Goal: Task Accomplishment & Management: Use online tool/utility

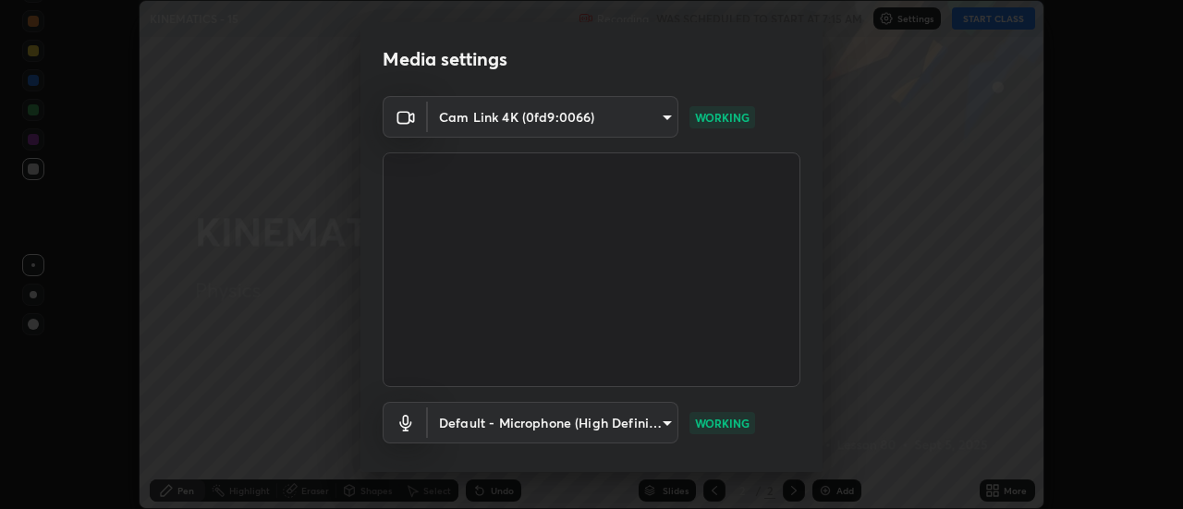
scroll to position [97, 0]
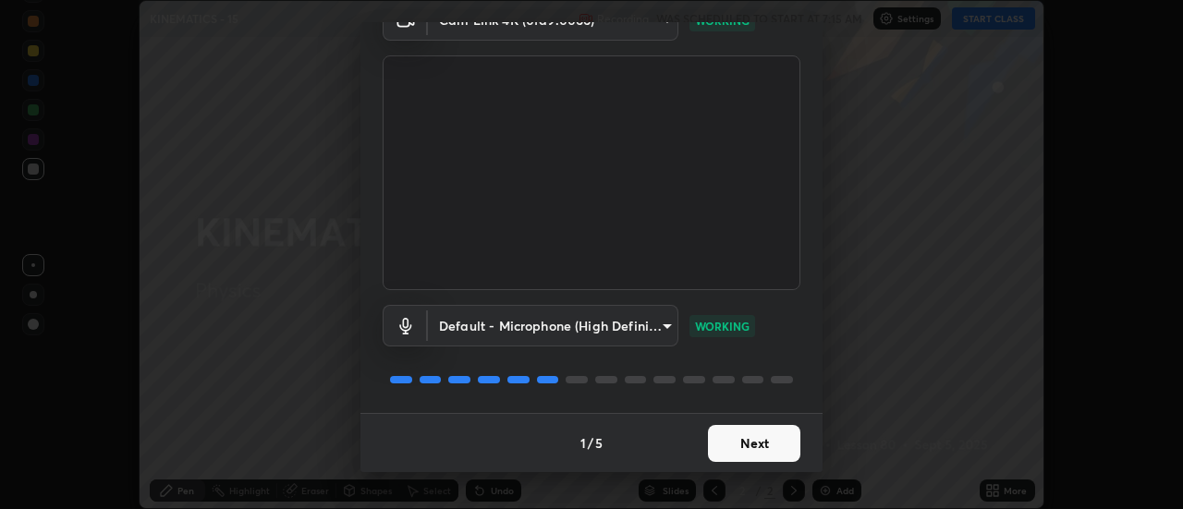
click at [759, 439] on button "Next" at bounding box center [754, 443] width 92 height 37
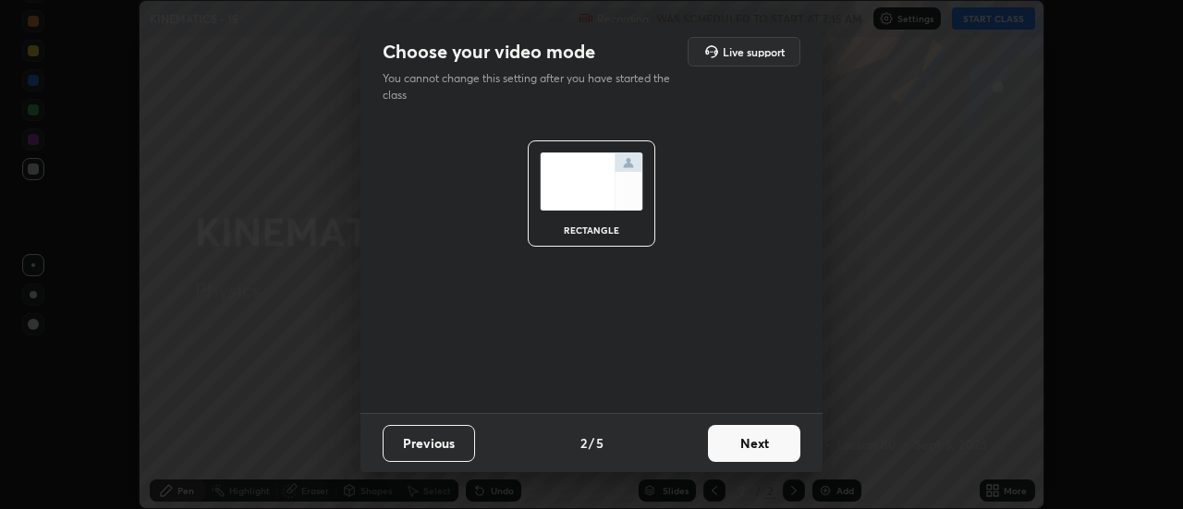
click at [783, 444] on button "Next" at bounding box center [754, 443] width 92 height 37
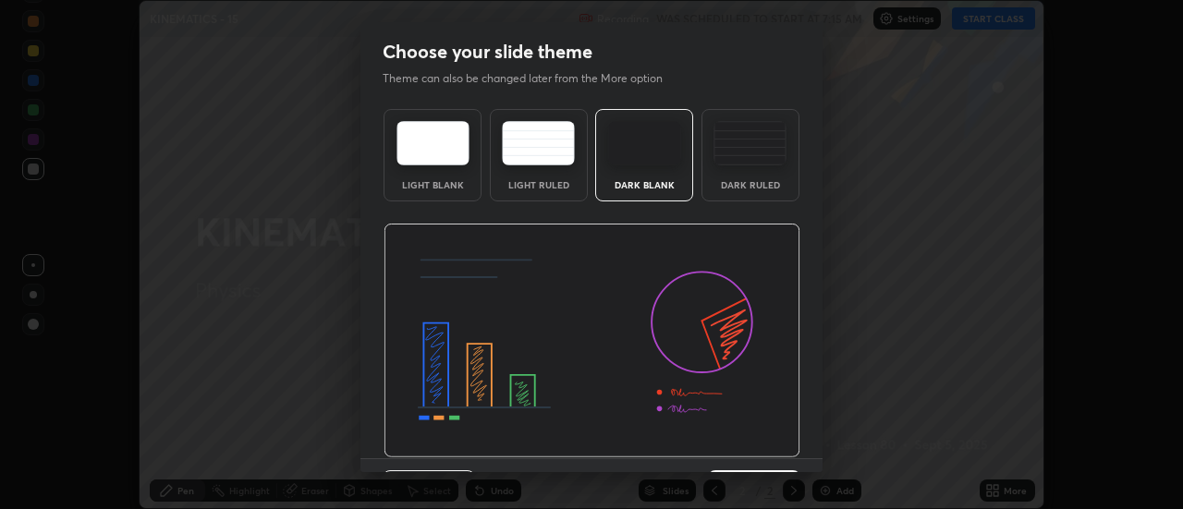
scroll to position [45, 0]
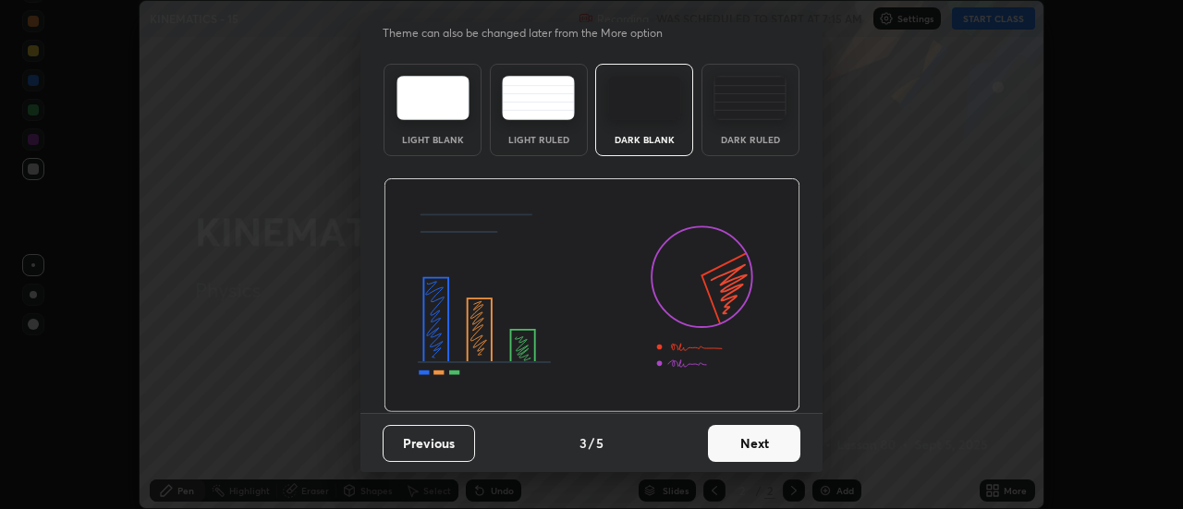
click at [781, 454] on button "Next" at bounding box center [754, 443] width 92 height 37
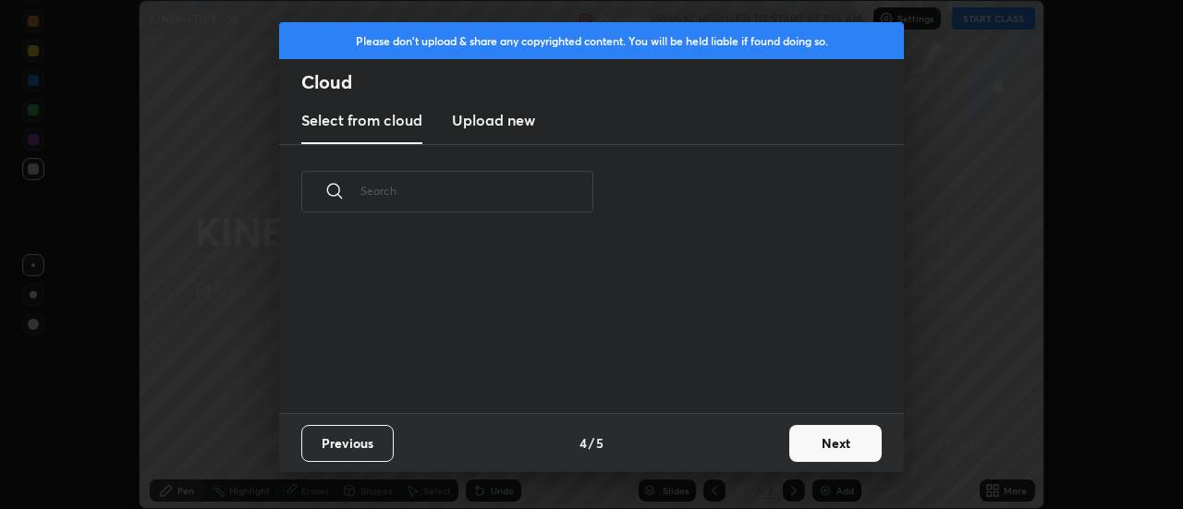
scroll to position [0, 0]
click at [841, 446] on button "Next" at bounding box center [835, 443] width 92 height 37
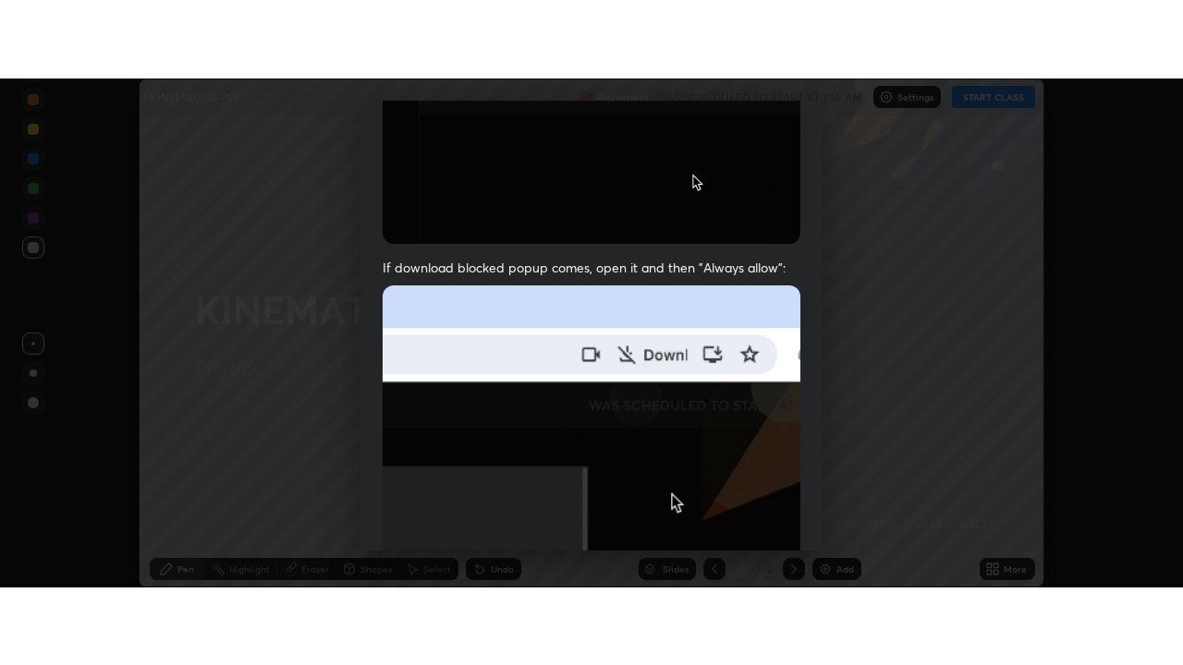
scroll to position [474, 0]
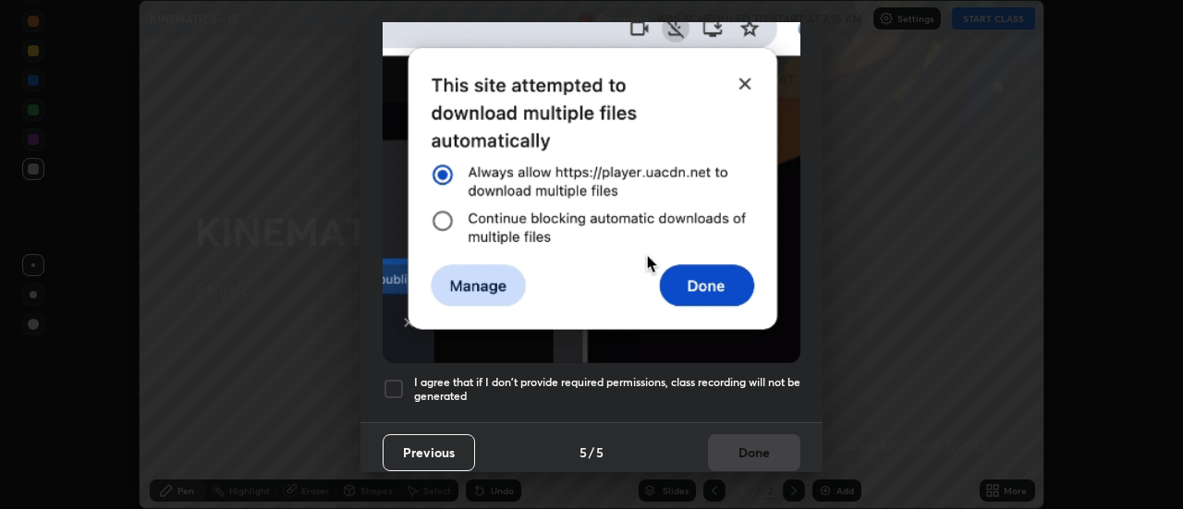
click at [395, 380] on div at bounding box center [394, 389] width 22 height 22
click at [745, 444] on button "Done" at bounding box center [754, 452] width 92 height 37
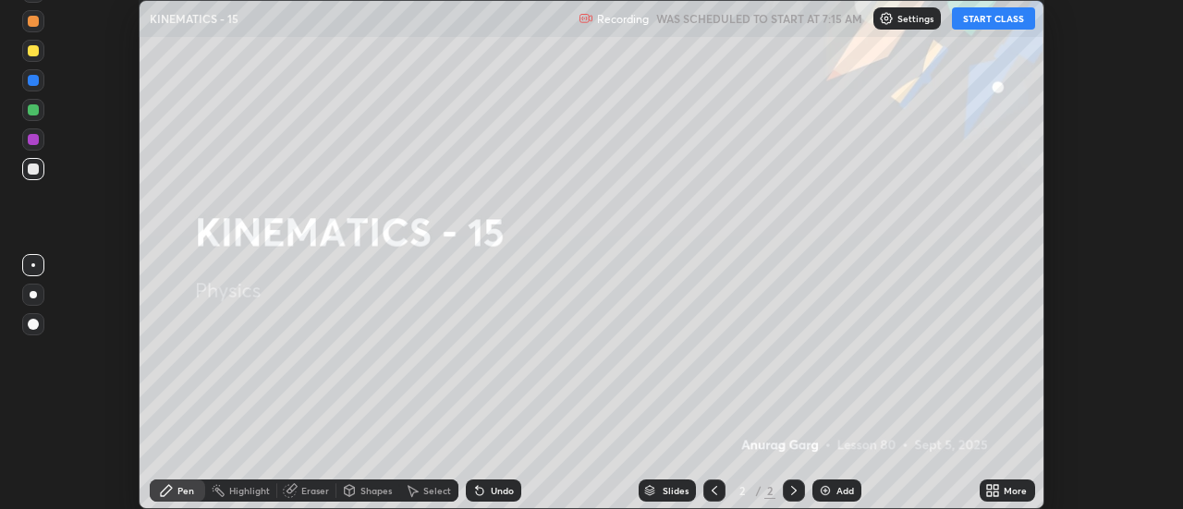
click at [988, 21] on button "START CLASS" at bounding box center [993, 18] width 83 height 22
click at [1008, 494] on div "More" at bounding box center [1014, 490] width 23 height 9
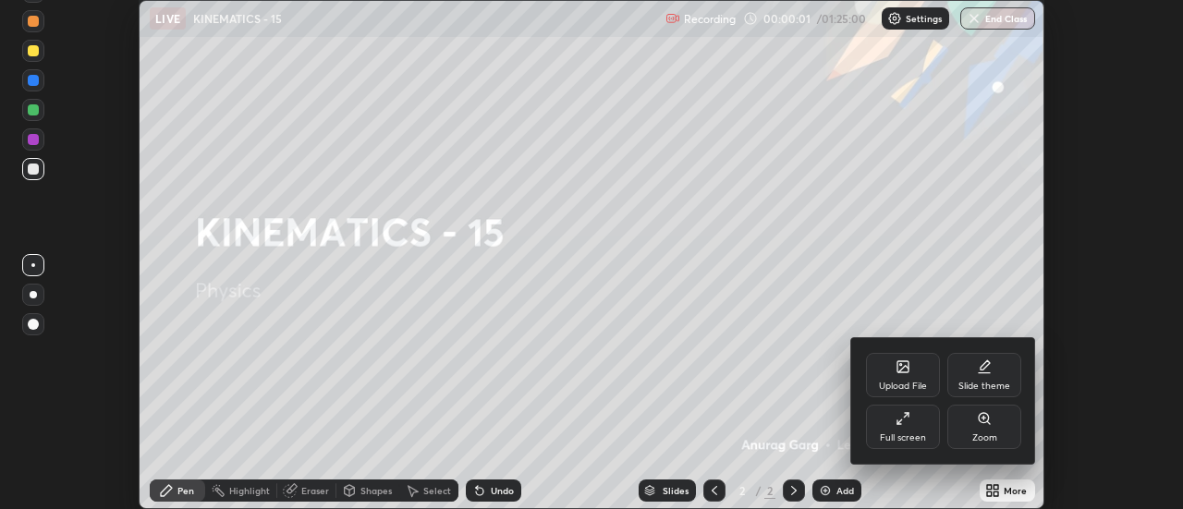
click at [915, 429] on div "Full screen" at bounding box center [903, 427] width 74 height 44
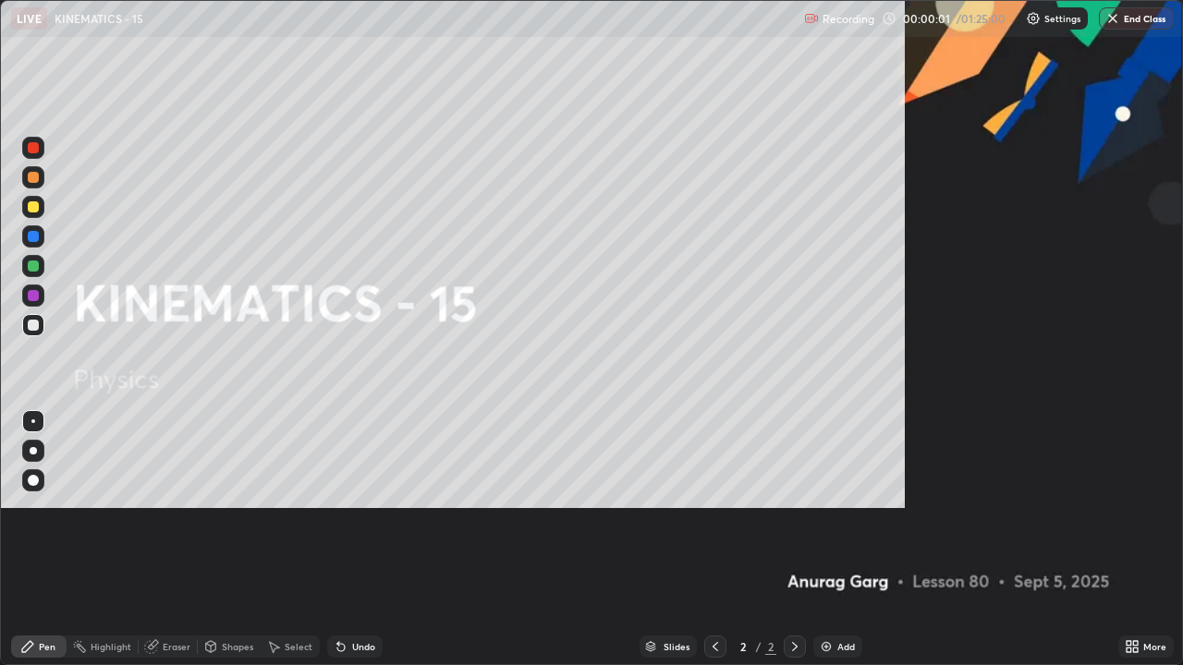
scroll to position [665, 1183]
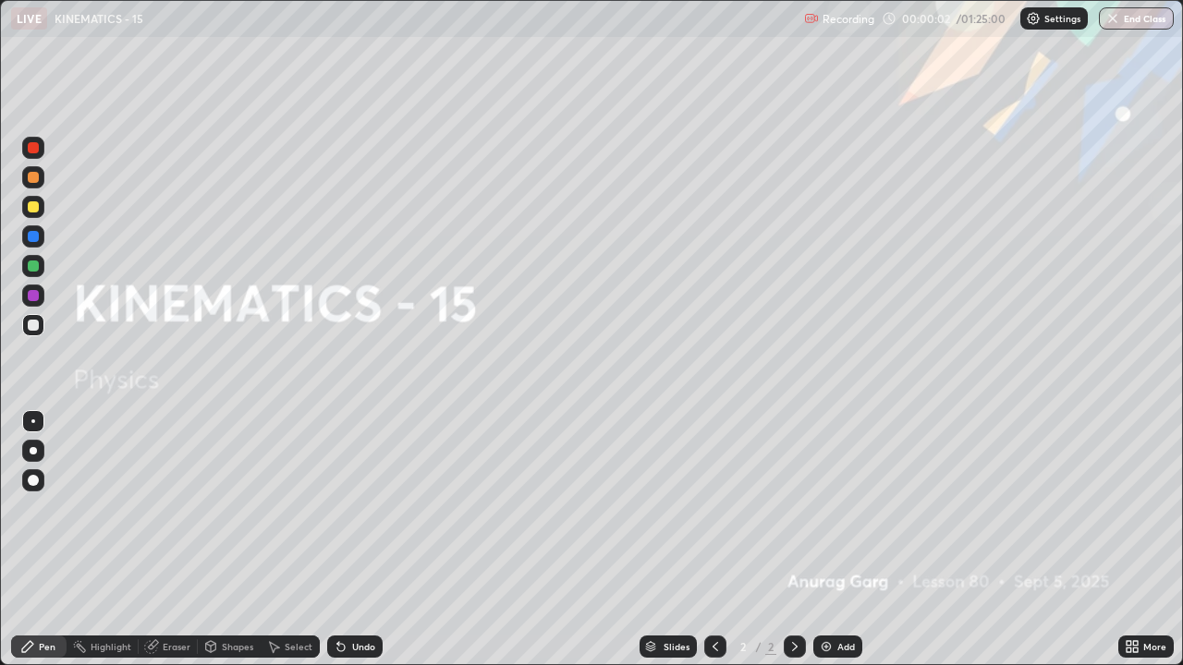
click at [839, 508] on div "Add" at bounding box center [837, 647] width 49 height 22
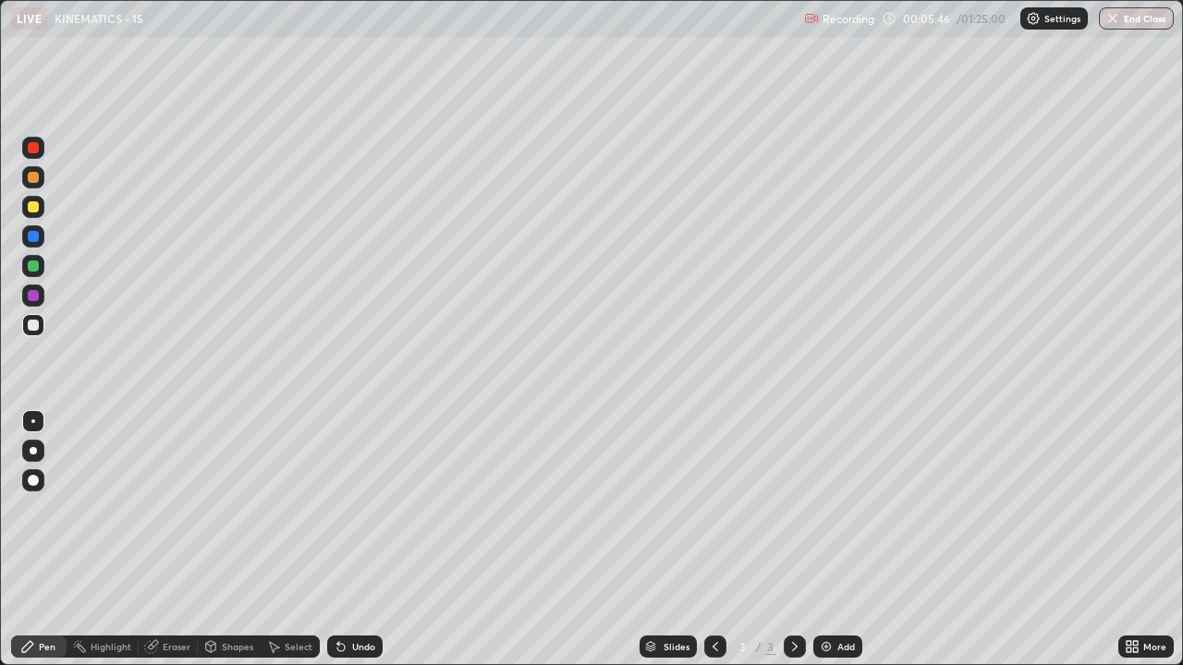
click at [833, 508] on div "Add" at bounding box center [837, 647] width 49 height 22
click at [44, 508] on div "Pen" at bounding box center [47, 646] width 17 height 9
click at [43, 210] on div at bounding box center [33, 207] width 22 height 22
click at [116, 508] on div "Highlight" at bounding box center [111, 646] width 41 height 9
click at [31, 176] on div at bounding box center [33, 177] width 11 height 11
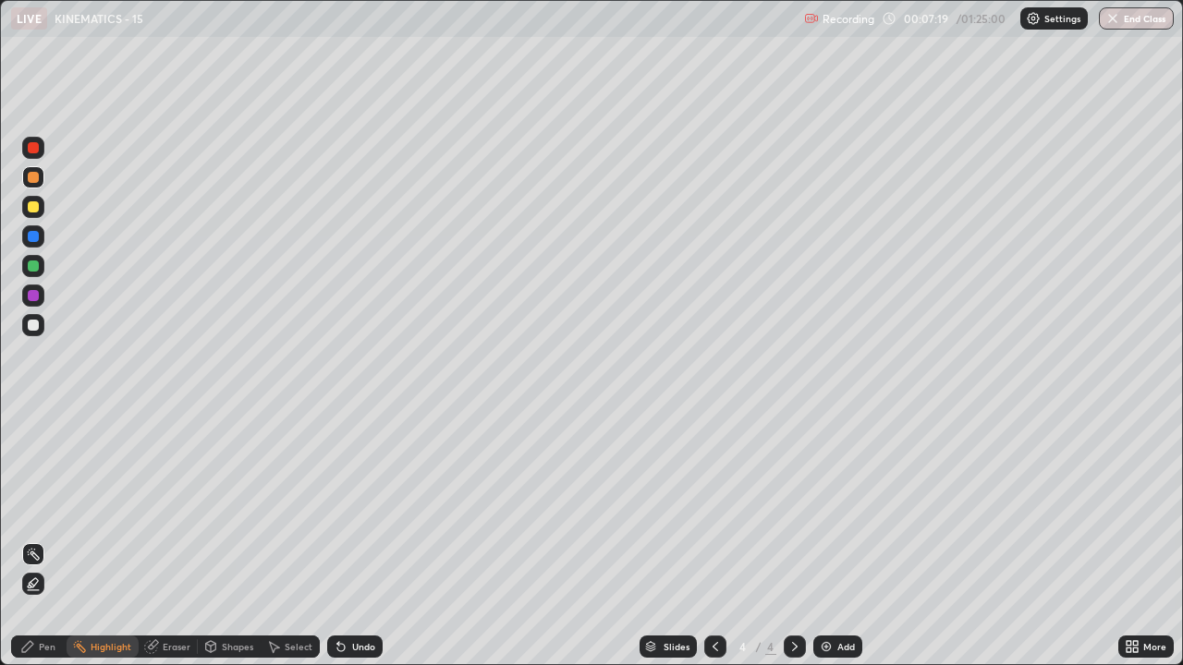
click at [43, 508] on div "Pen" at bounding box center [47, 646] width 17 height 9
click at [823, 508] on img at bounding box center [826, 646] width 15 height 15
click at [841, 508] on div "Add" at bounding box center [846, 646] width 18 height 9
click at [310, 508] on div "Select" at bounding box center [299, 646] width 28 height 9
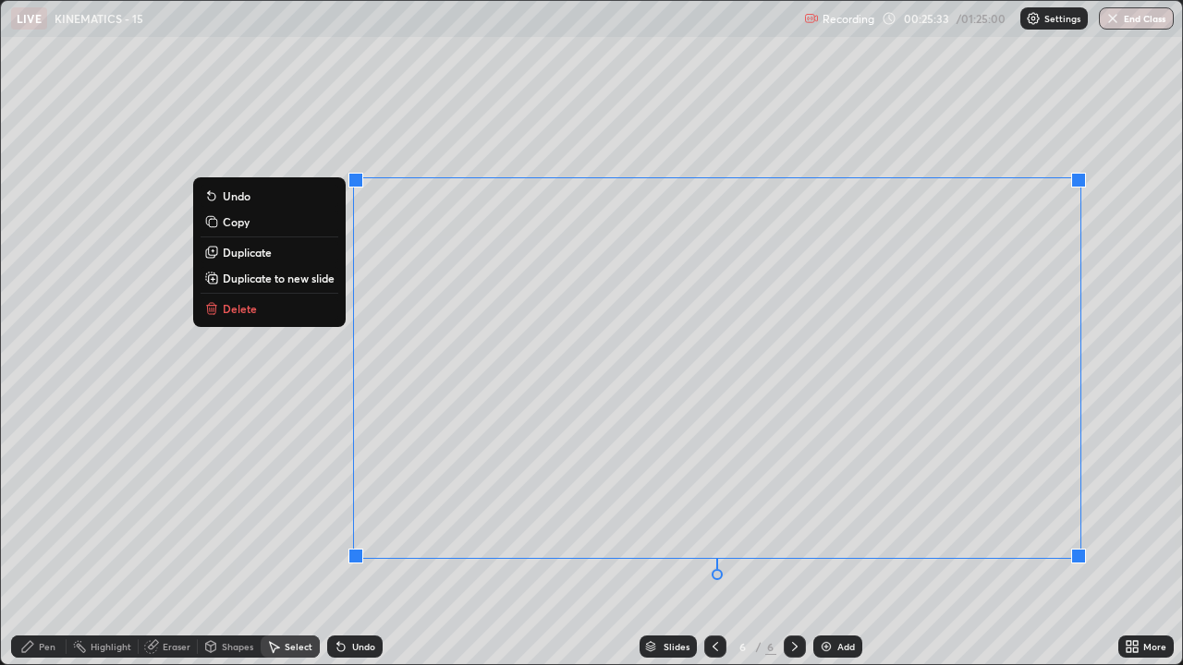
click at [239, 310] on p "Delete" at bounding box center [240, 308] width 34 height 15
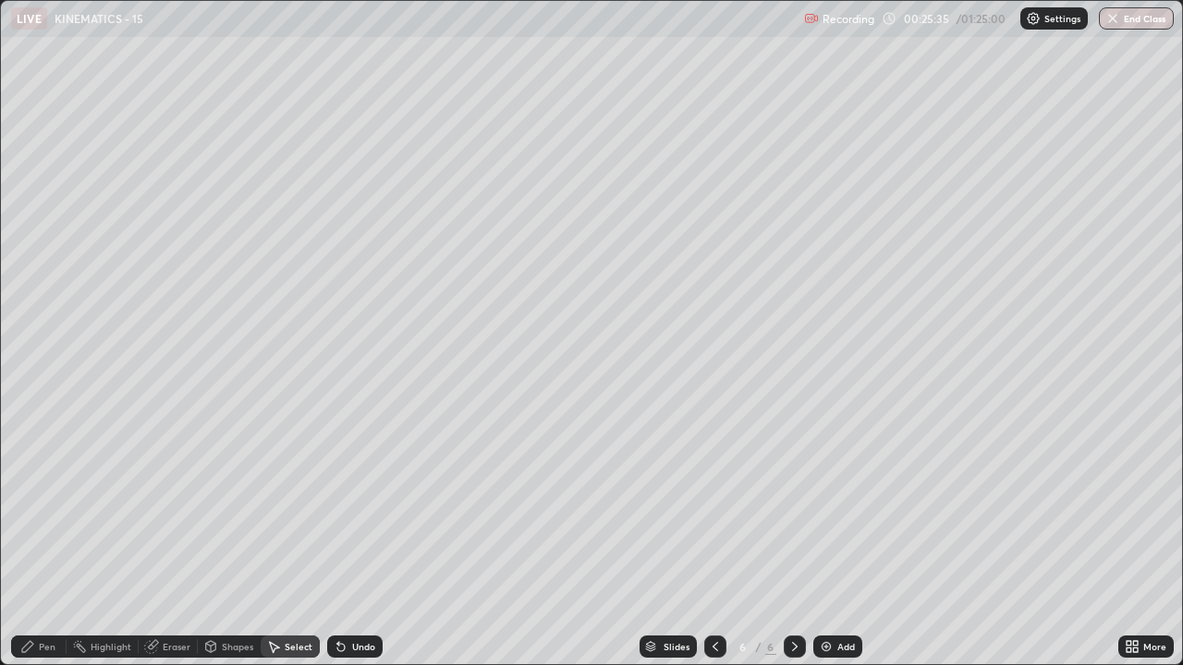
click at [50, 508] on div "Pen" at bounding box center [47, 646] width 17 height 9
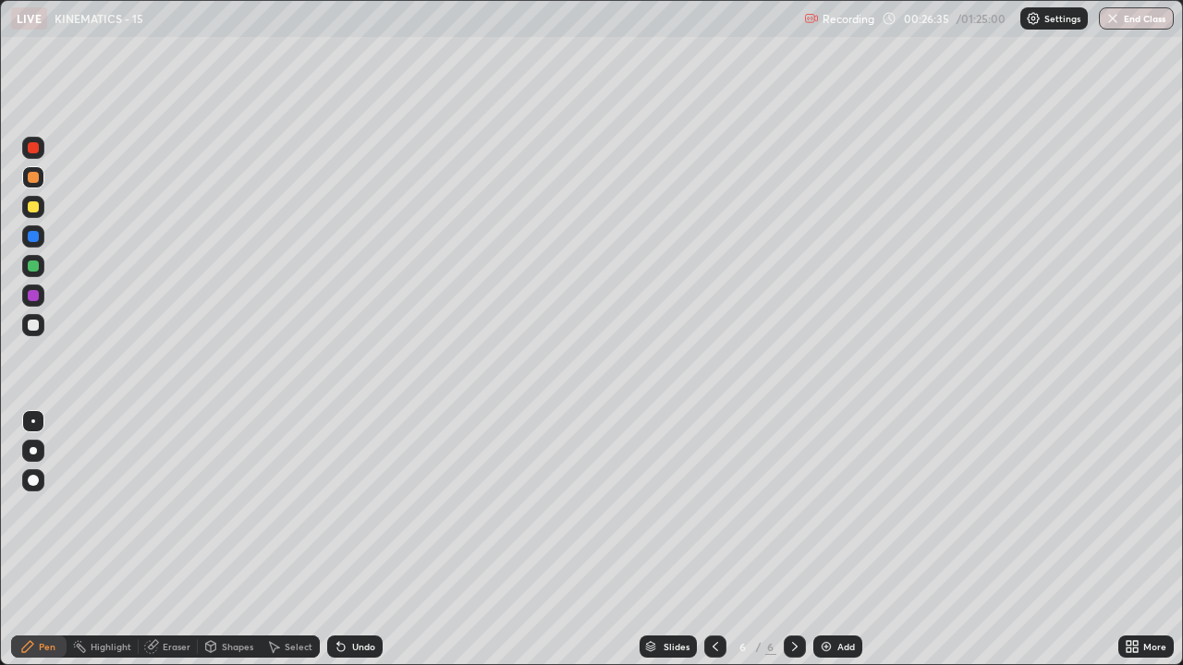
click at [347, 508] on div "Undo" at bounding box center [354, 647] width 55 height 22
click at [350, 508] on div "Undo" at bounding box center [354, 647] width 55 height 22
click at [352, 508] on div "Undo" at bounding box center [363, 646] width 23 height 9
click at [358, 508] on div "Undo" at bounding box center [363, 646] width 23 height 9
click at [365, 508] on div "Undo" at bounding box center [363, 646] width 23 height 9
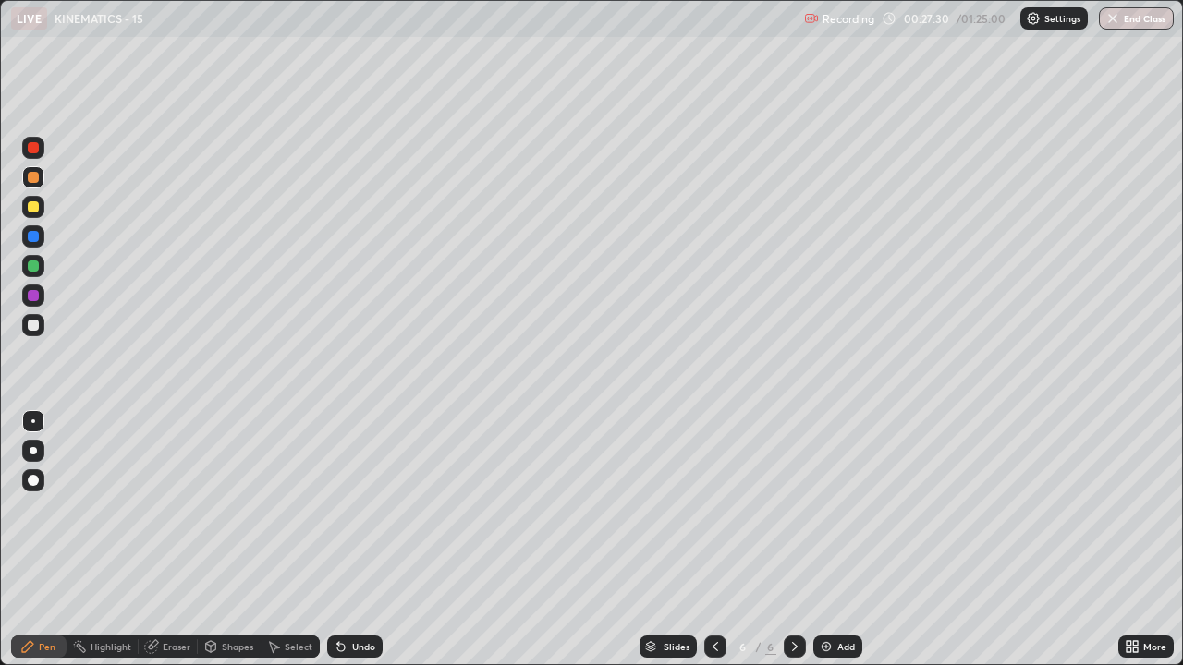
click at [375, 508] on div "Undo" at bounding box center [354, 647] width 55 height 22
click at [372, 508] on div "Undo" at bounding box center [354, 647] width 55 height 22
click at [173, 508] on div "Eraser" at bounding box center [177, 646] width 28 height 9
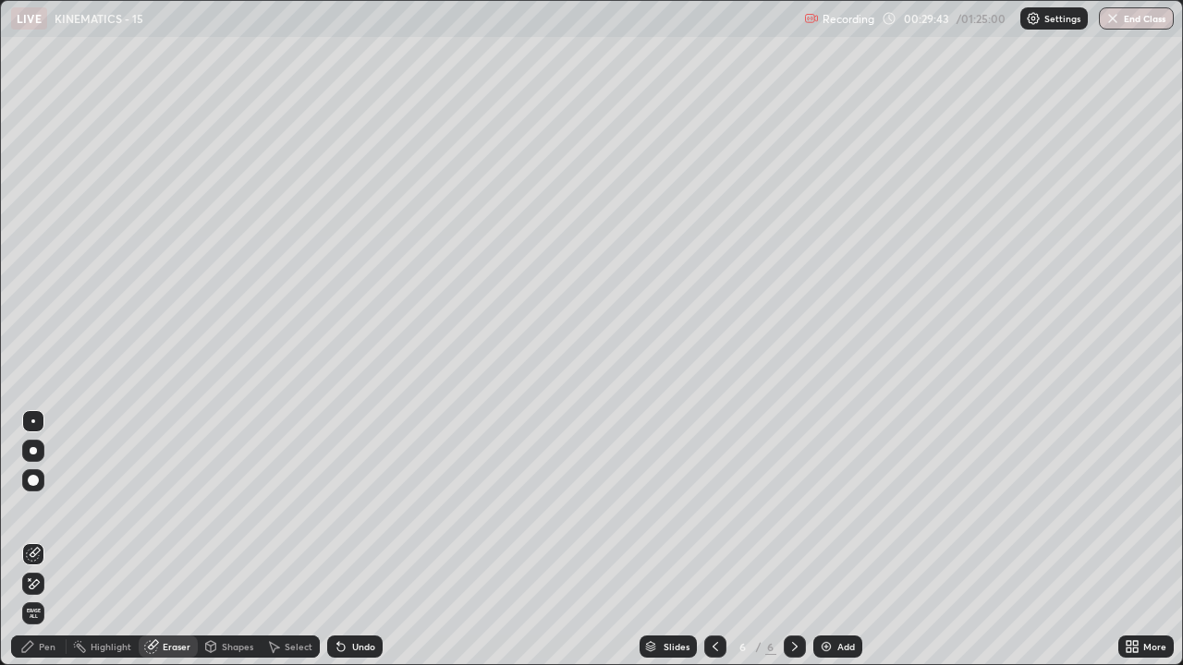
click at [54, 508] on div "Pen" at bounding box center [47, 646] width 17 height 9
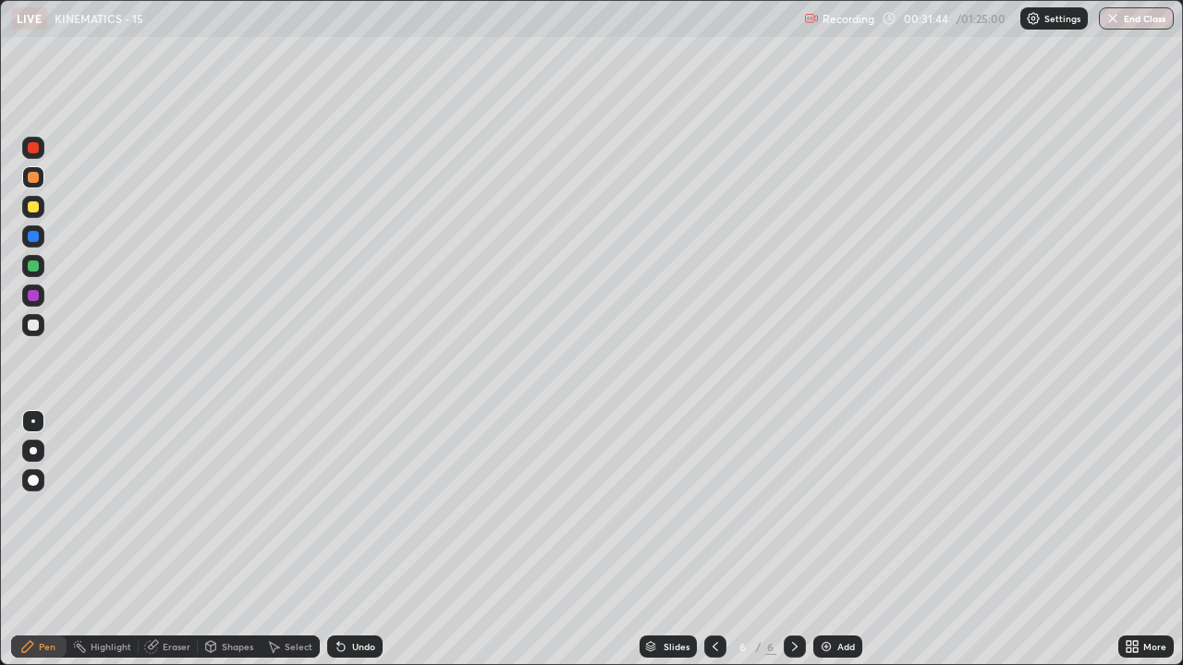
click at [838, 508] on div "Add" at bounding box center [846, 646] width 18 height 9
click at [834, 508] on div "Add" at bounding box center [837, 647] width 49 height 22
click at [364, 508] on div "Undo" at bounding box center [363, 646] width 23 height 9
click at [833, 508] on div "Add" at bounding box center [837, 647] width 49 height 22
click at [244, 508] on div "Shapes" at bounding box center [237, 646] width 31 height 9
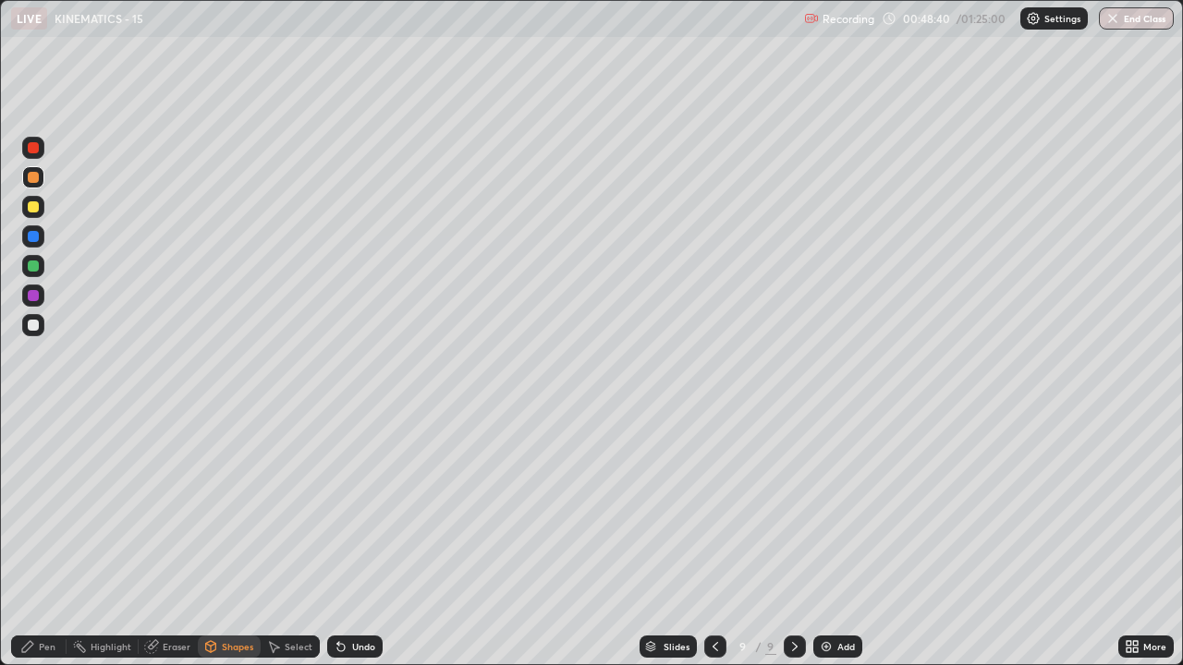
click at [294, 508] on div "Select" at bounding box center [299, 646] width 28 height 9
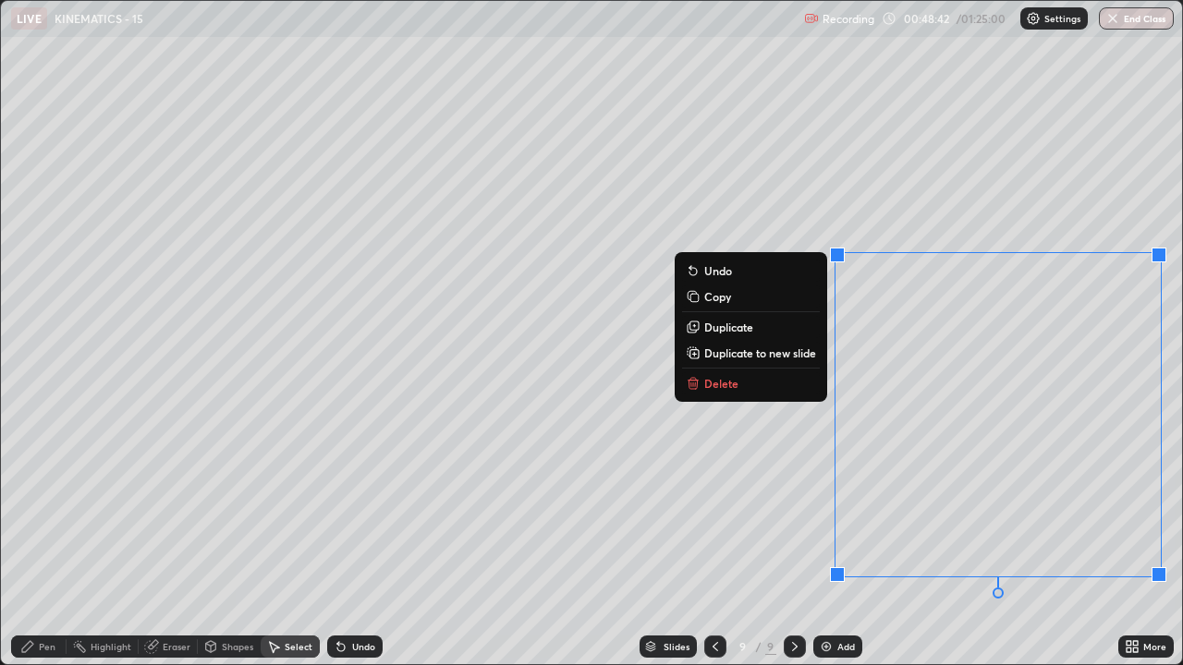
click at [725, 390] on p "Delete" at bounding box center [721, 383] width 34 height 15
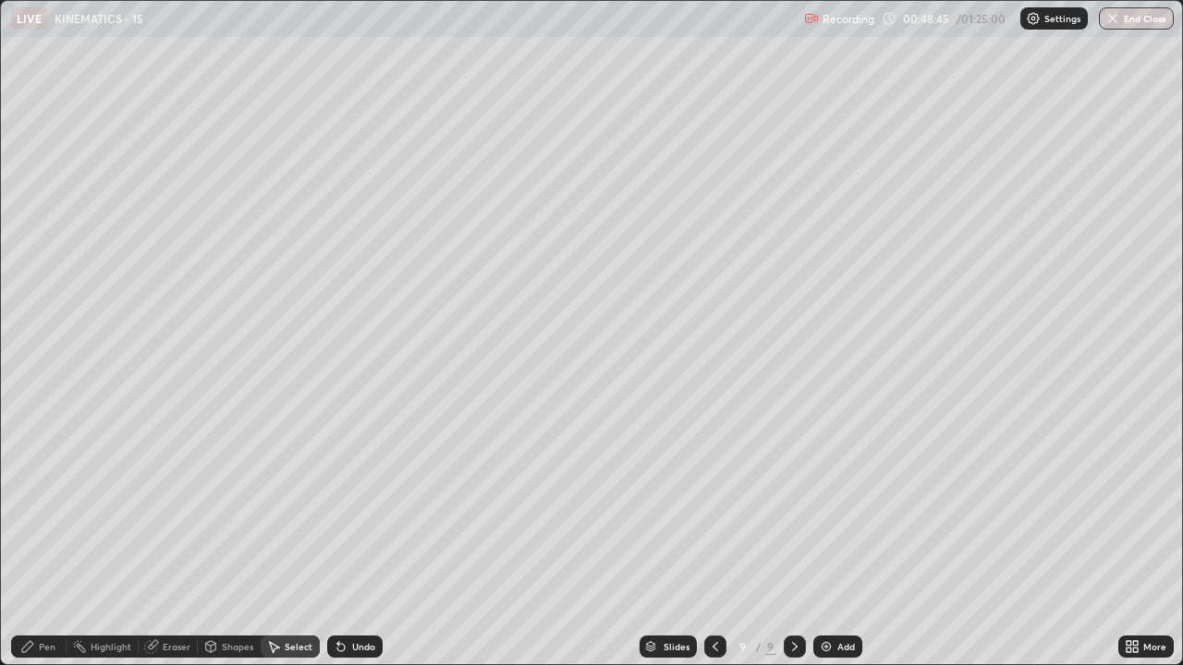
click at [49, 508] on div "Pen" at bounding box center [47, 646] width 17 height 9
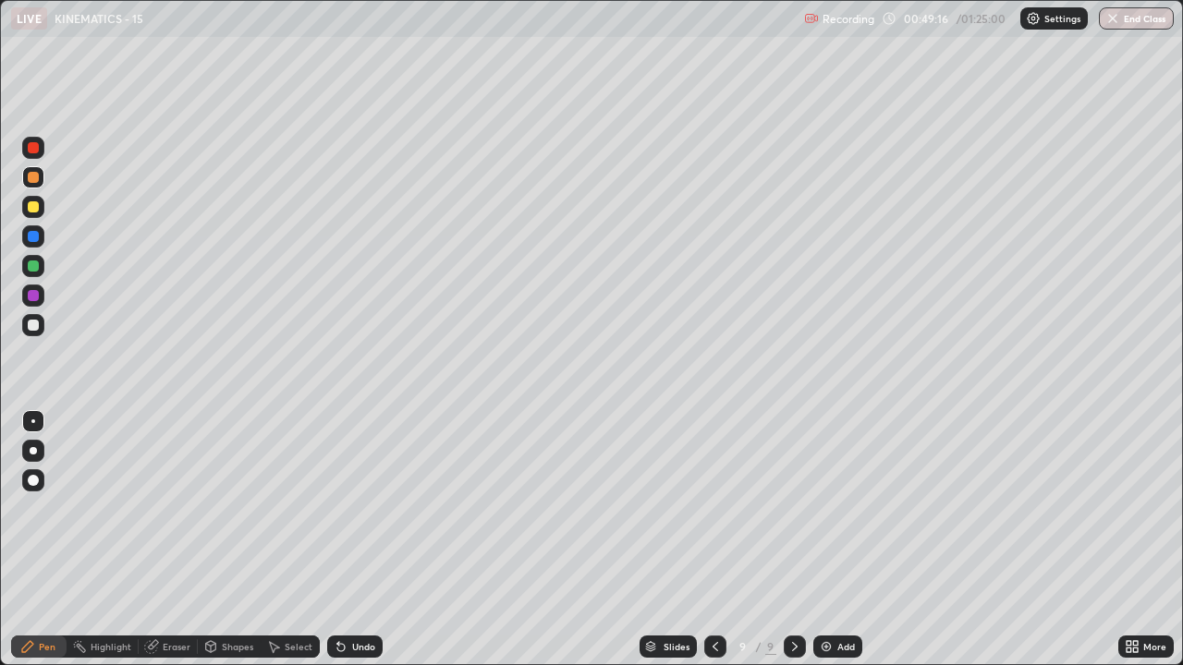
click at [299, 508] on div "Select" at bounding box center [299, 646] width 28 height 9
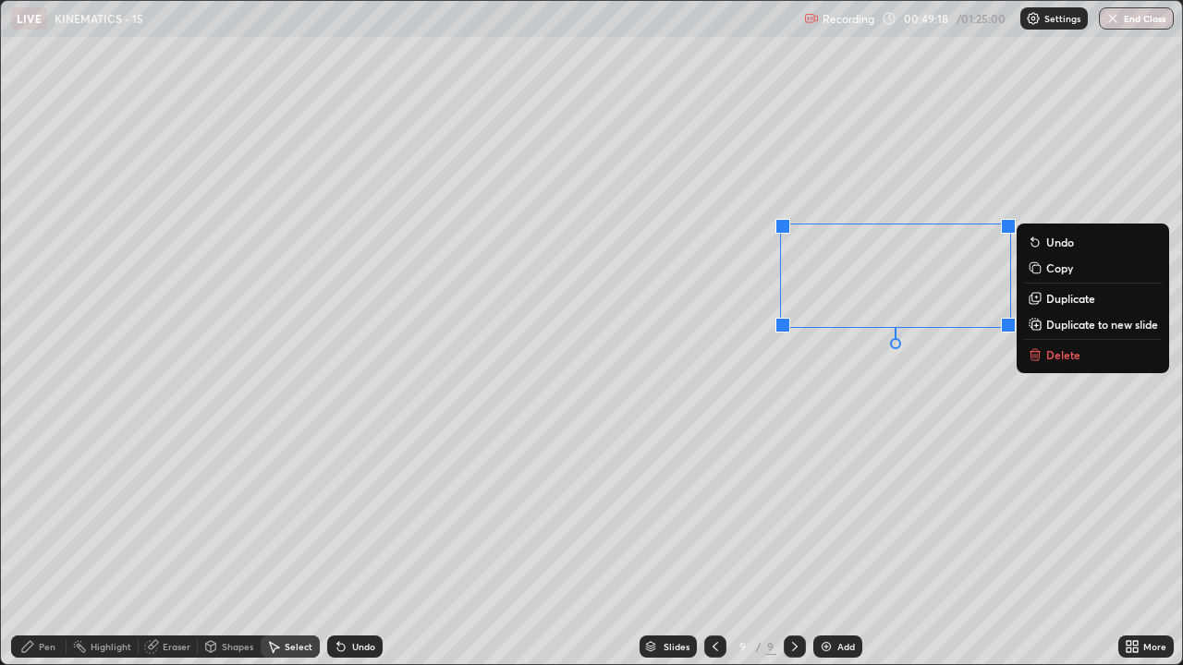
click at [1046, 355] on p "Delete" at bounding box center [1063, 354] width 34 height 15
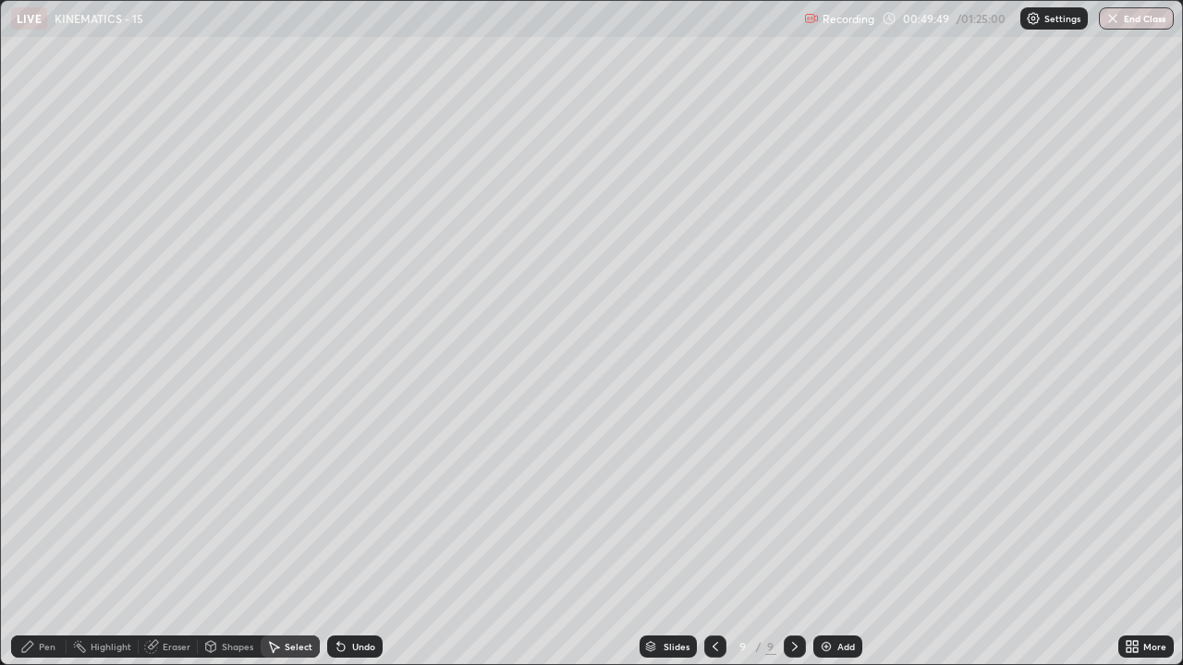
click at [713, 508] on icon at bounding box center [715, 646] width 15 height 15
click at [792, 508] on icon at bounding box center [795, 646] width 6 height 9
click at [715, 508] on icon at bounding box center [715, 646] width 15 height 15
click at [793, 508] on icon at bounding box center [794, 646] width 15 height 15
click at [51, 508] on div "Pen" at bounding box center [47, 646] width 17 height 9
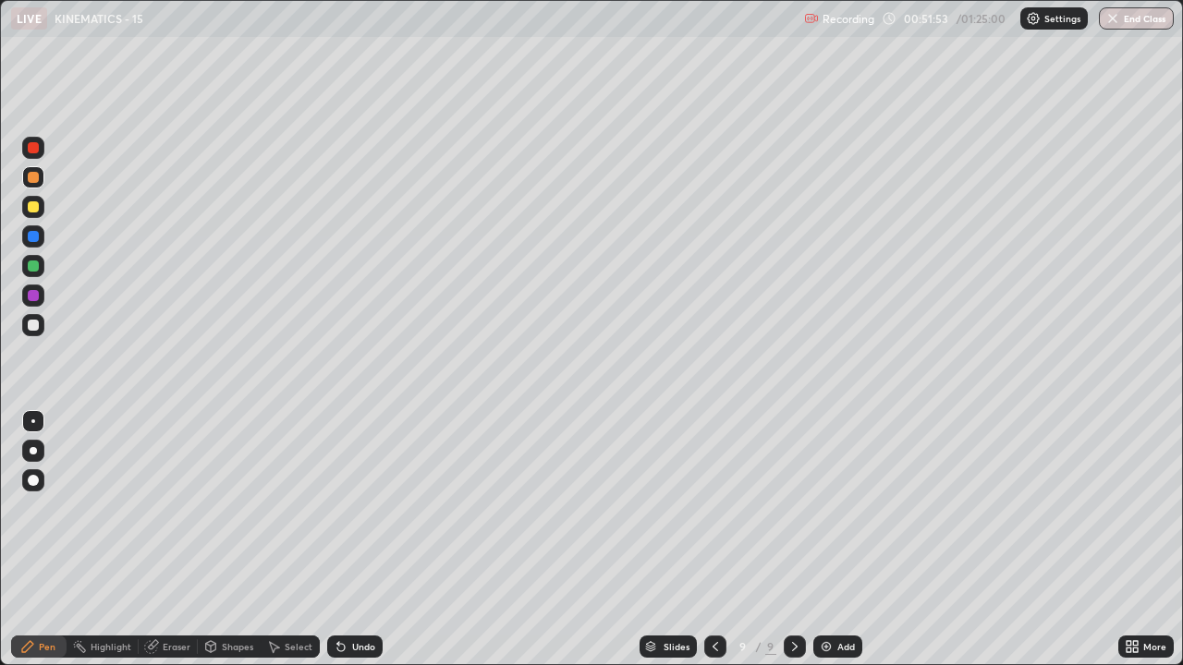
click at [42, 207] on div at bounding box center [33, 207] width 22 height 22
click at [827, 508] on img at bounding box center [826, 646] width 15 height 15
click at [43, 327] on div at bounding box center [33, 325] width 22 height 22
click at [352, 508] on div "Undo" at bounding box center [363, 646] width 23 height 9
click at [354, 508] on div "Undo" at bounding box center [363, 646] width 23 height 9
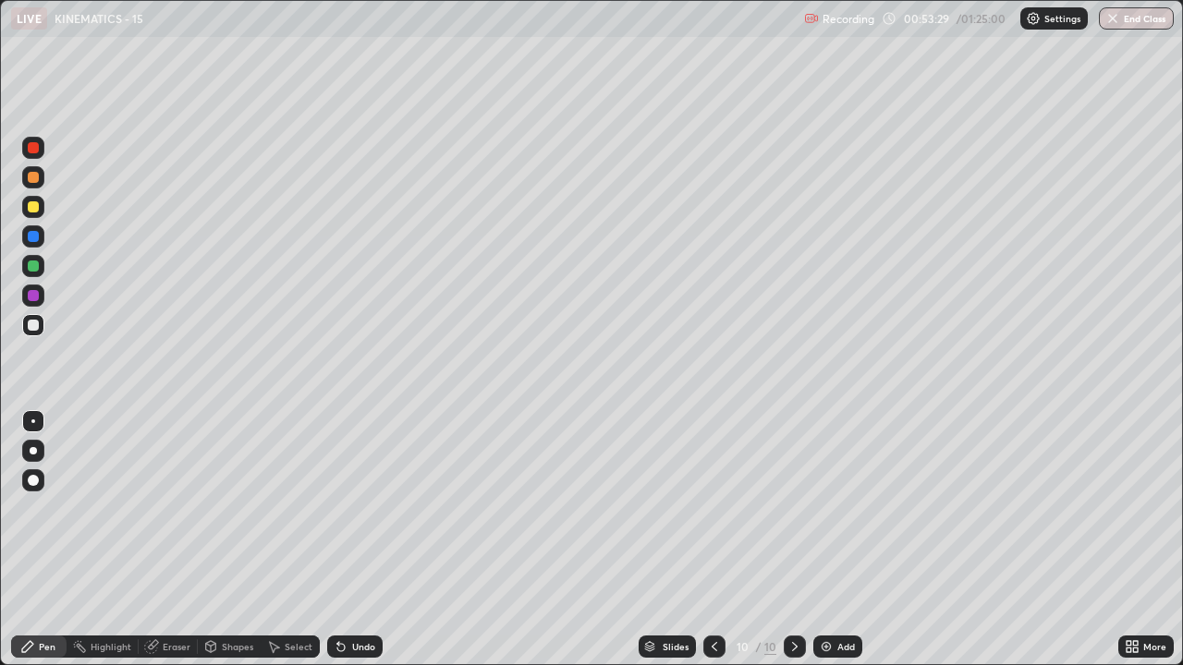
click at [354, 508] on div "Undo" at bounding box center [363, 646] width 23 height 9
click at [352, 508] on div "Undo" at bounding box center [363, 646] width 23 height 9
click at [349, 508] on div "Undo" at bounding box center [354, 647] width 55 height 22
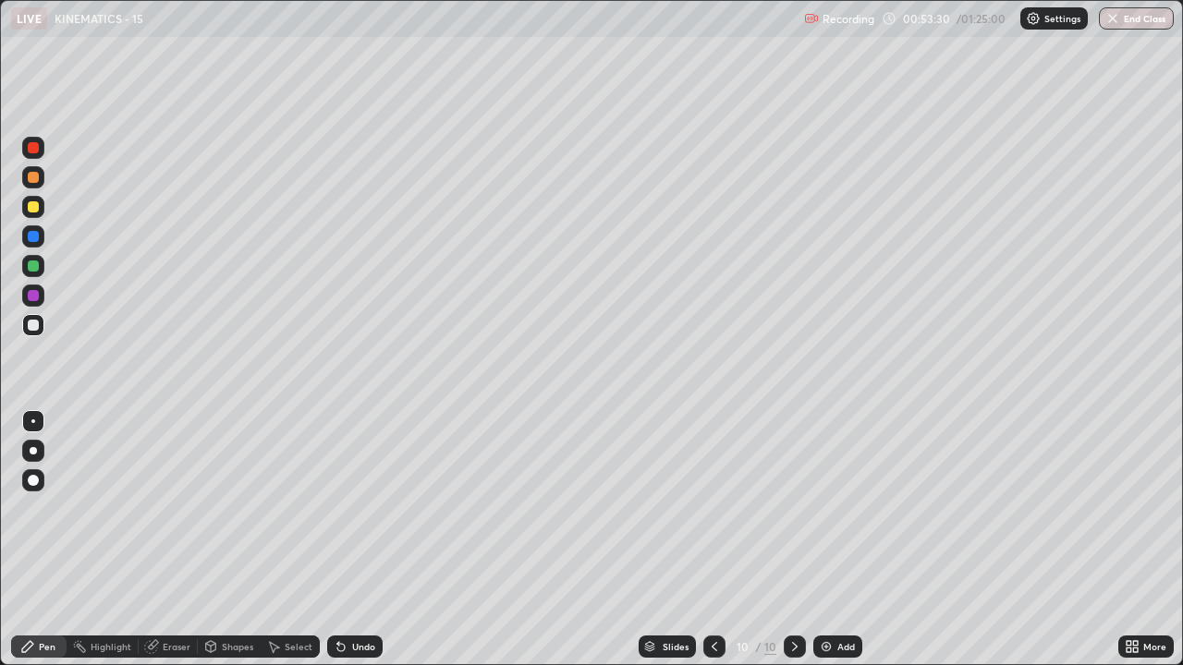
click at [349, 508] on div "Undo" at bounding box center [354, 647] width 55 height 22
click at [350, 508] on div "Undo" at bounding box center [354, 647] width 55 height 22
click at [352, 508] on div "Undo" at bounding box center [354, 647] width 55 height 22
click at [358, 508] on div "Undo" at bounding box center [354, 647] width 55 height 22
click at [227, 508] on div "Shapes" at bounding box center [237, 646] width 31 height 9
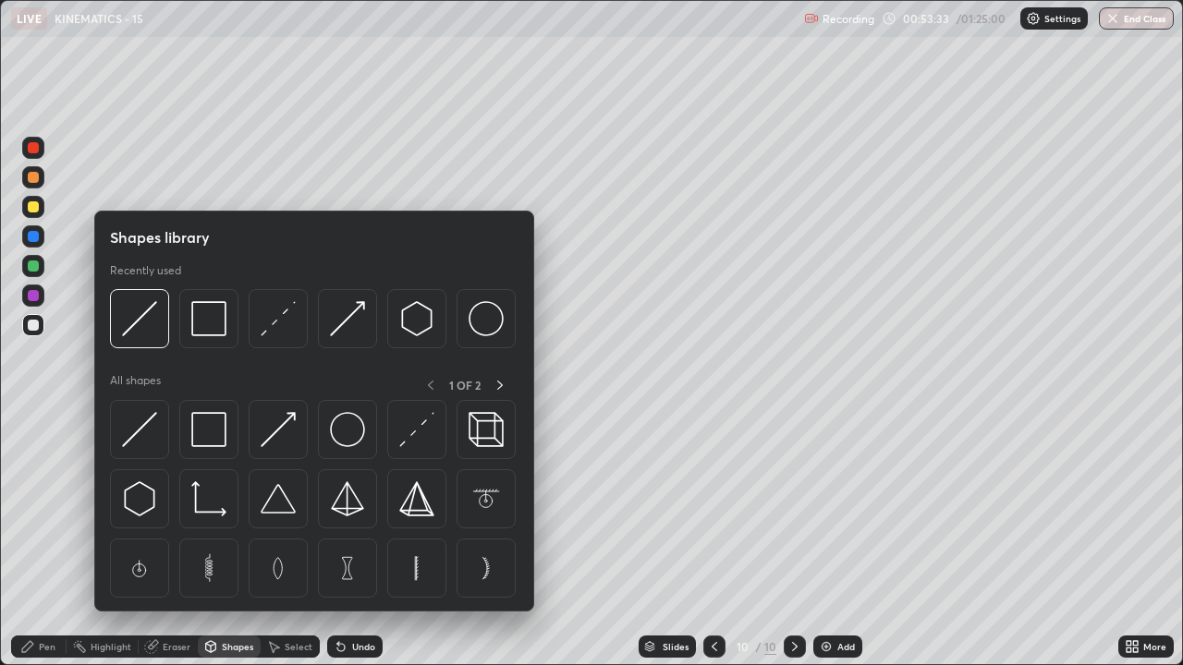
click at [282, 508] on div "Select" at bounding box center [290, 647] width 59 height 22
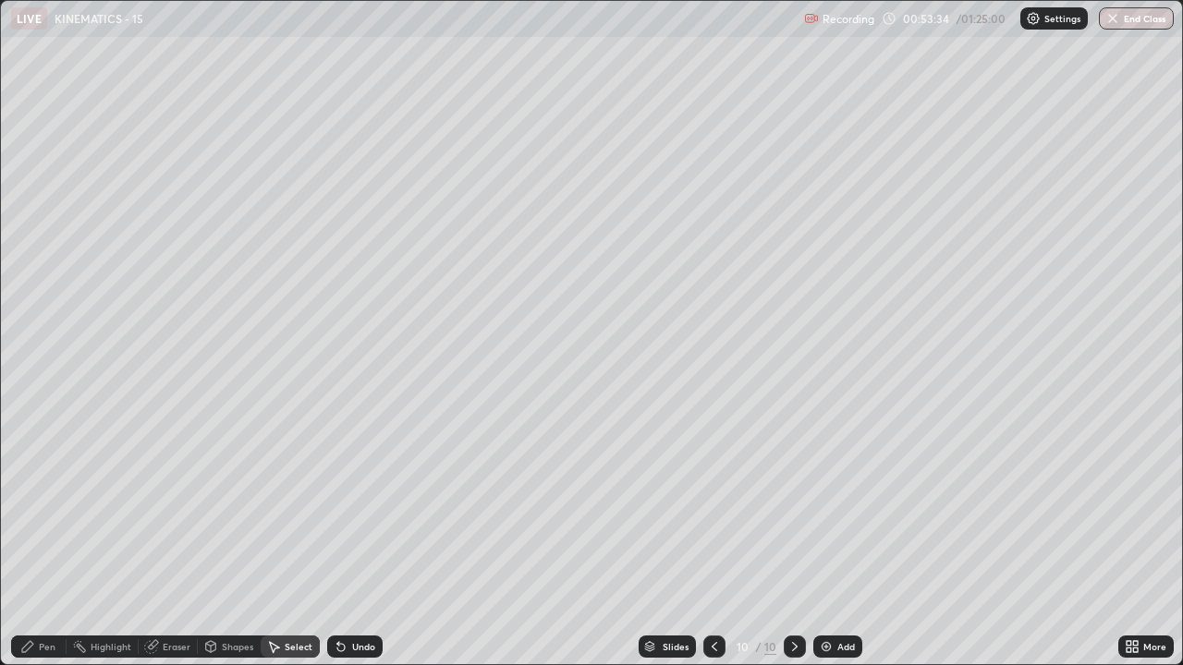
click at [291, 508] on div "Select" at bounding box center [299, 646] width 28 height 9
click at [234, 508] on div "Shapes" at bounding box center [237, 646] width 31 height 9
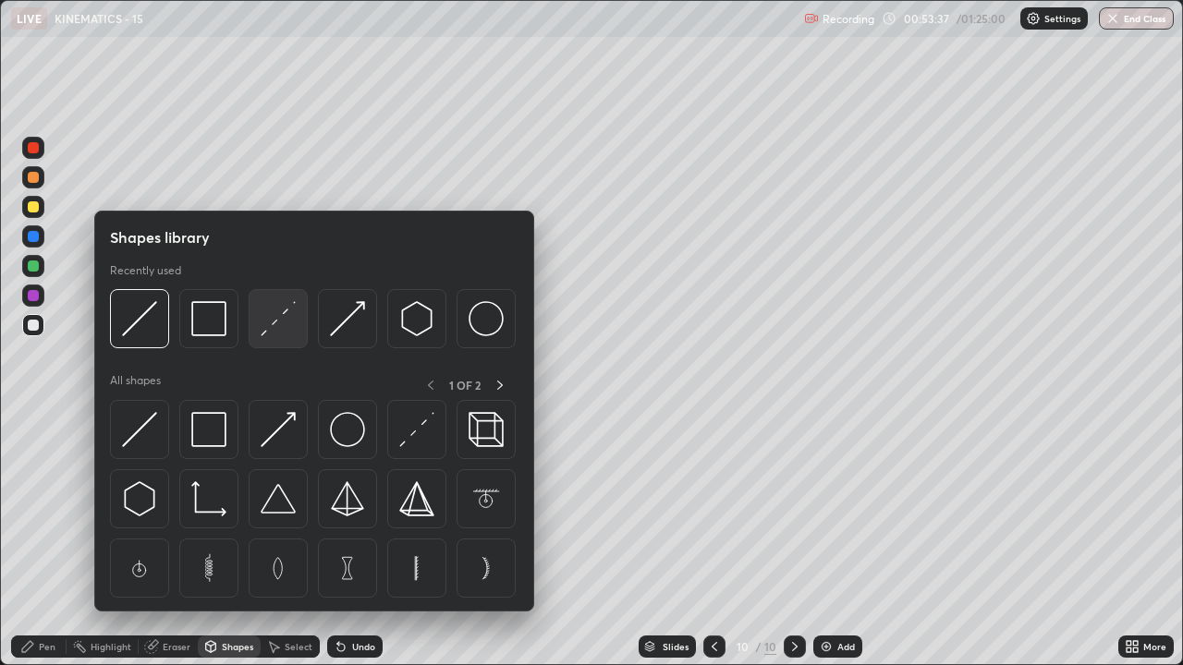
click at [282, 339] on div at bounding box center [278, 318] width 59 height 59
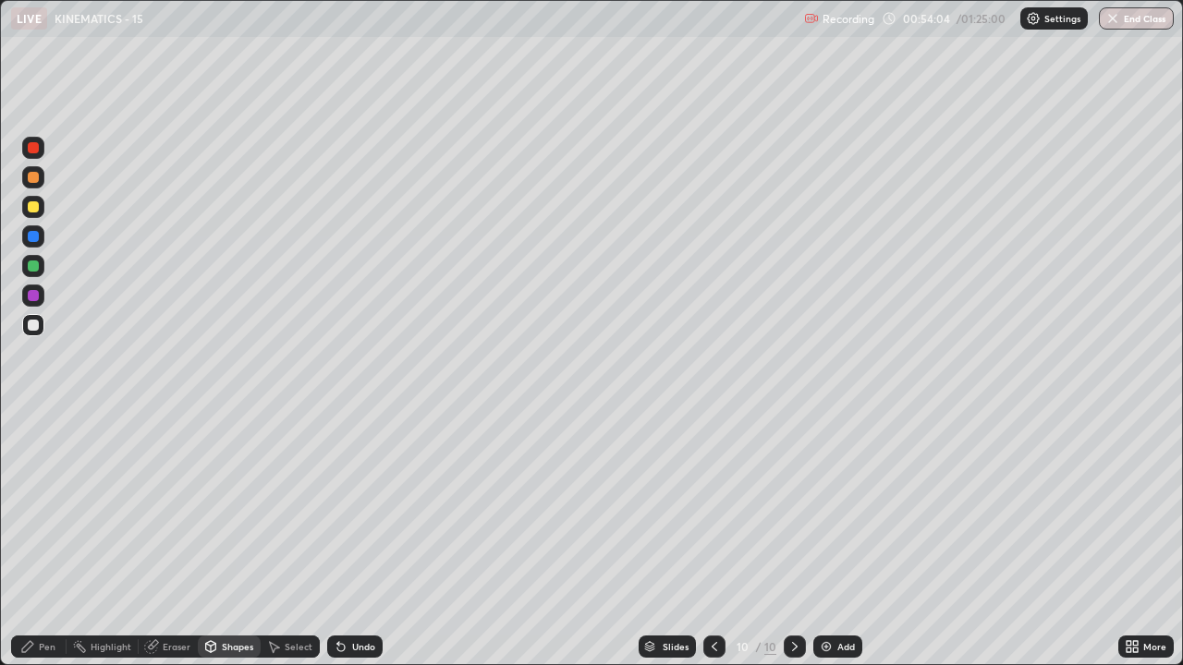
click at [38, 176] on div at bounding box center [33, 177] width 11 height 11
click at [43, 508] on div "Pen" at bounding box center [47, 646] width 17 height 9
click at [31, 208] on div at bounding box center [33, 206] width 11 height 11
click at [33, 451] on div at bounding box center [33, 450] width 7 height 7
click at [37, 179] on div at bounding box center [33, 177] width 11 height 11
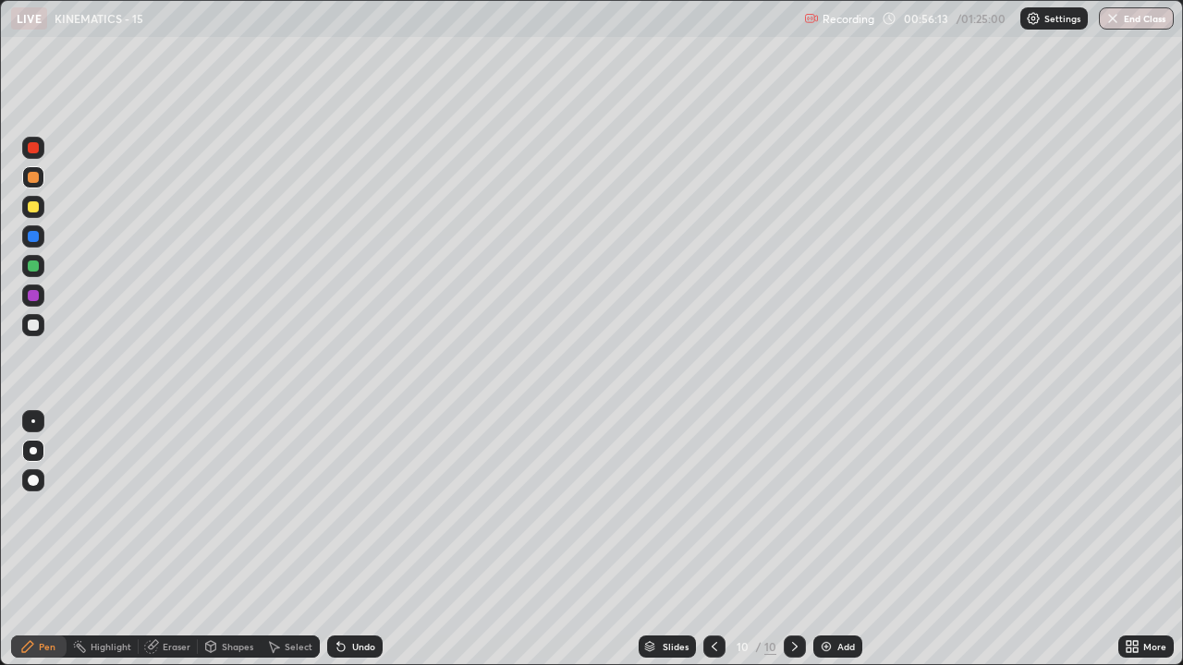
click at [38, 322] on div at bounding box center [33, 325] width 11 height 11
click at [43, 266] on div at bounding box center [33, 266] width 22 height 22
click at [838, 508] on div "Add" at bounding box center [837, 647] width 49 height 22
click at [714, 508] on icon at bounding box center [715, 646] width 15 height 15
click at [184, 508] on div "Eraser" at bounding box center [177, 646] width 28 height 9
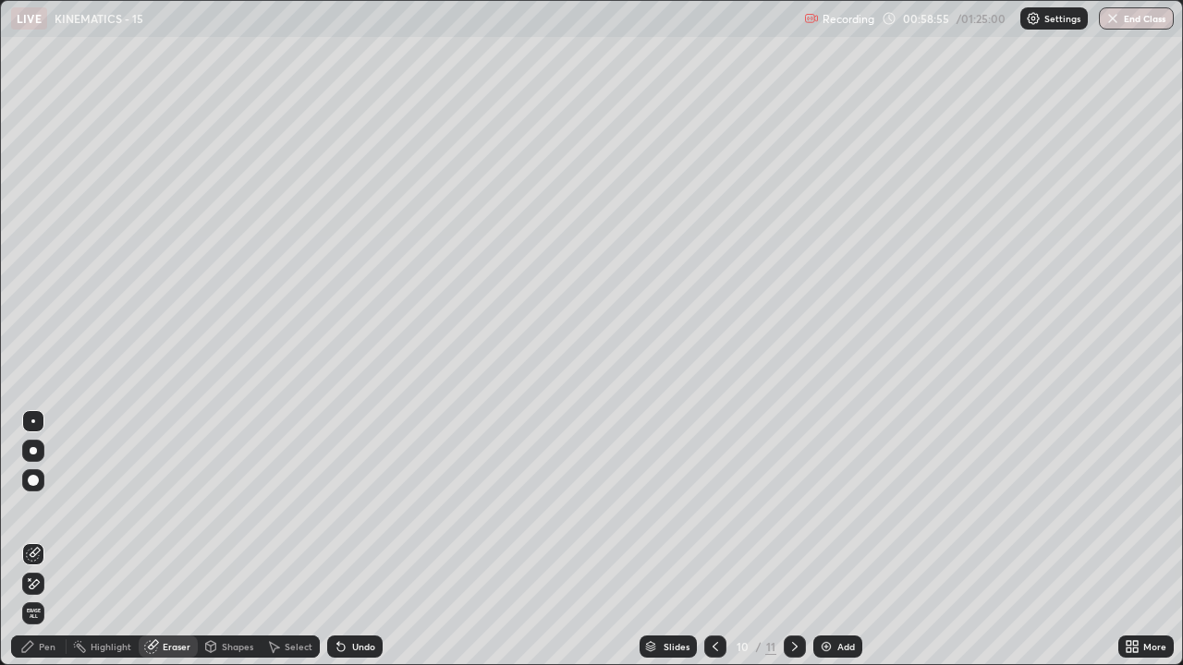
click at [43, 508] on div "Pen" at bounding box center [47, 646] width 17 height 9
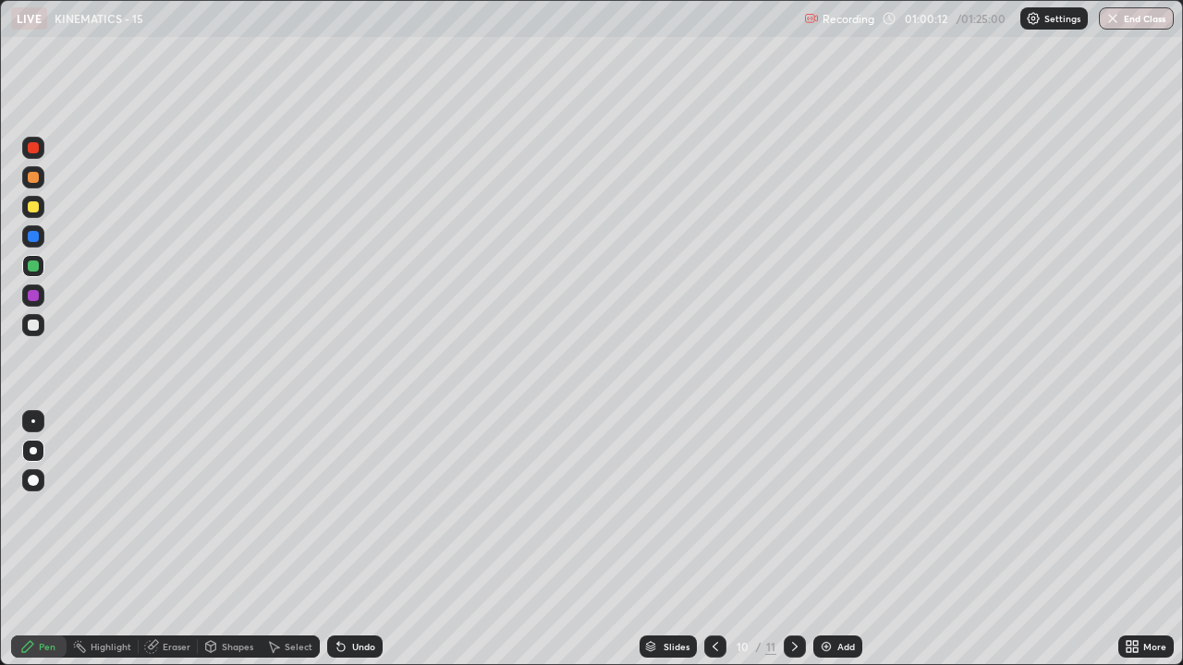
click at [838, 508] on div "Add" at bounding box center [846, 646] width 18 height 9
click at [704, 508] on div at bounding box center [715, 647] width 22 height 22
click at [172, 508] on div "Eraser" at bounding box center [168, 647] width 59 height 22
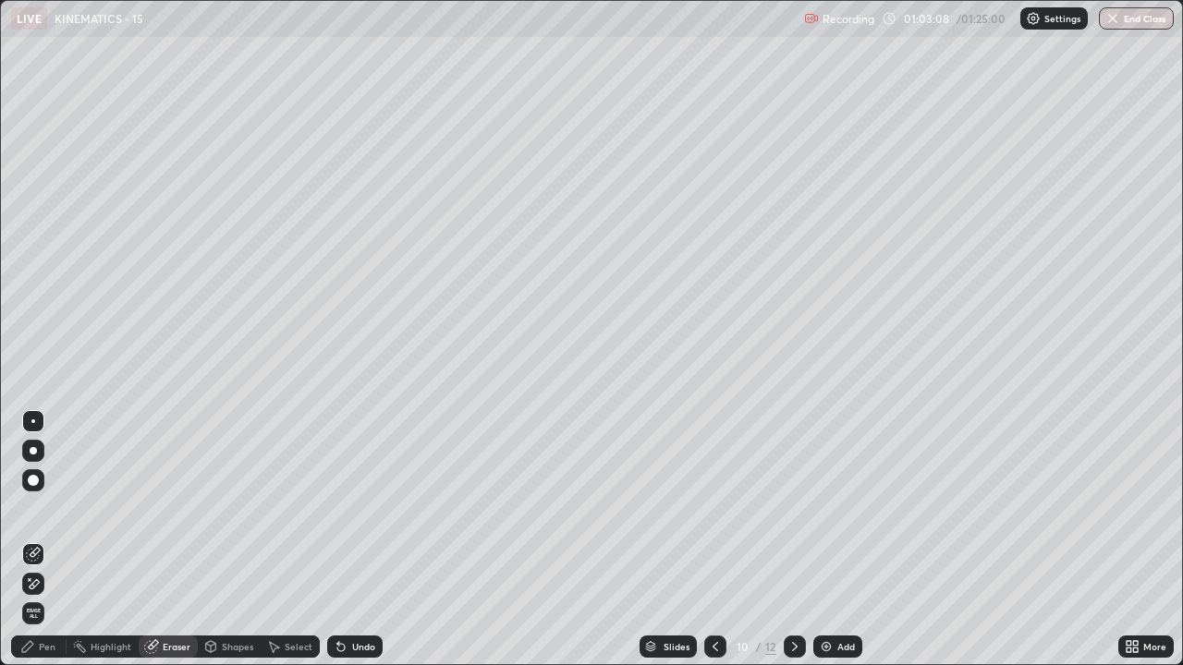
click at [793, 508] on icon at bounding box center [794, 646] width 15 height 15
click at [43, 508] on div "Pen" at bounding box center [47, 646] width 17 height 9
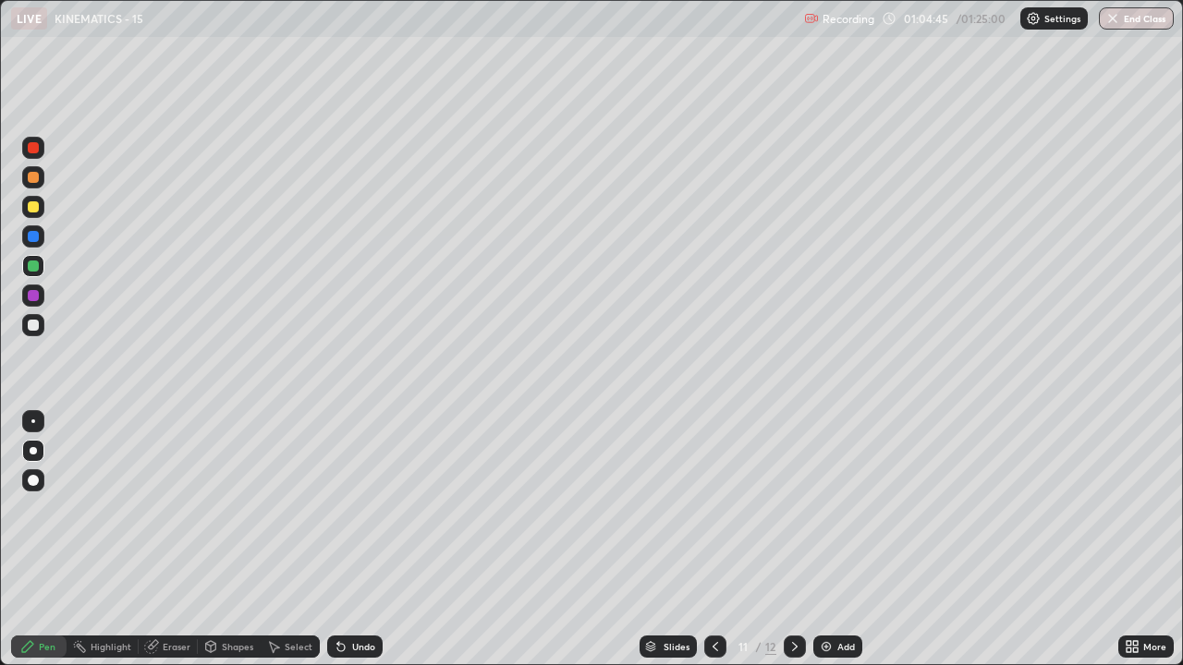
click at [30, 325] on div at bounding box center [33, 325] width 11 height 11
click at [35, 211] on div at bounding box center [33, 206] width 11 height 11
click at [710, 508] on icon at bounding box center [715, 646] width 15 height 15
click at [795, 508] on div at bounding box center [795, 647] width 22 height 22
click at [713, 508] on icon at bounding box center [715, 646] width 15 height 15
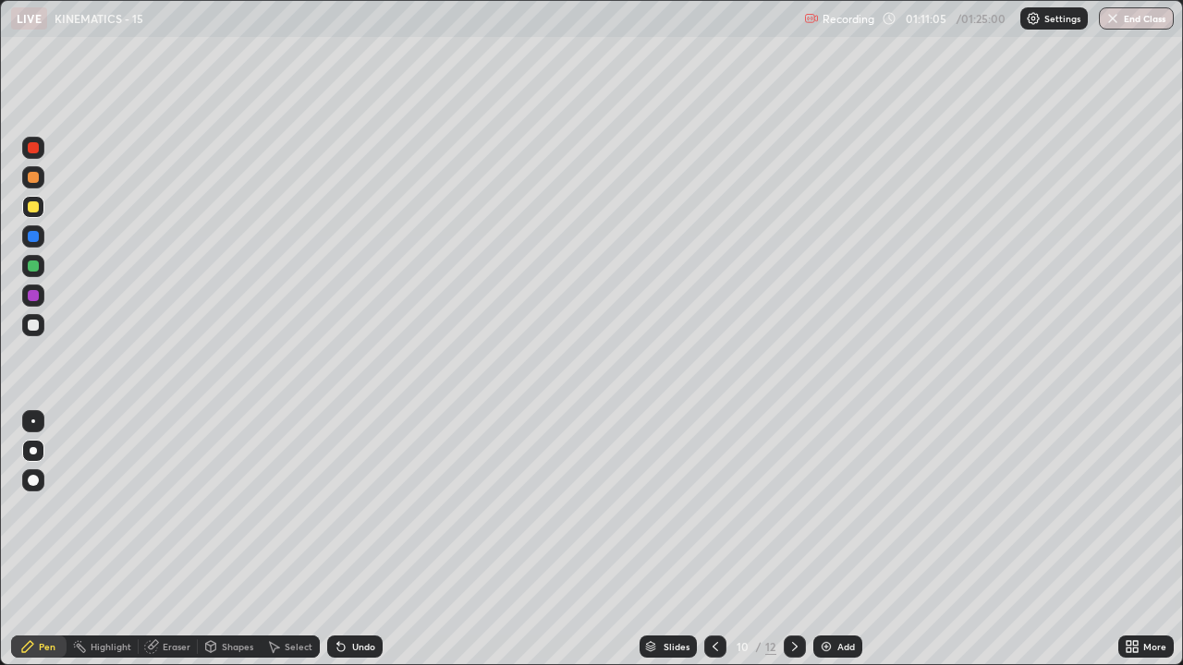
click at [711, 508] on icon at bounding box center [715, 646] width 15 height 15
click at [955, 15] on div "Recording 01:11:58 / 01:25:00 Settings End Class" at bounding box center [989, 19] width 370 height 36
click at [793, 508] on icon at bounding box center [794, 646] width 15 height 15
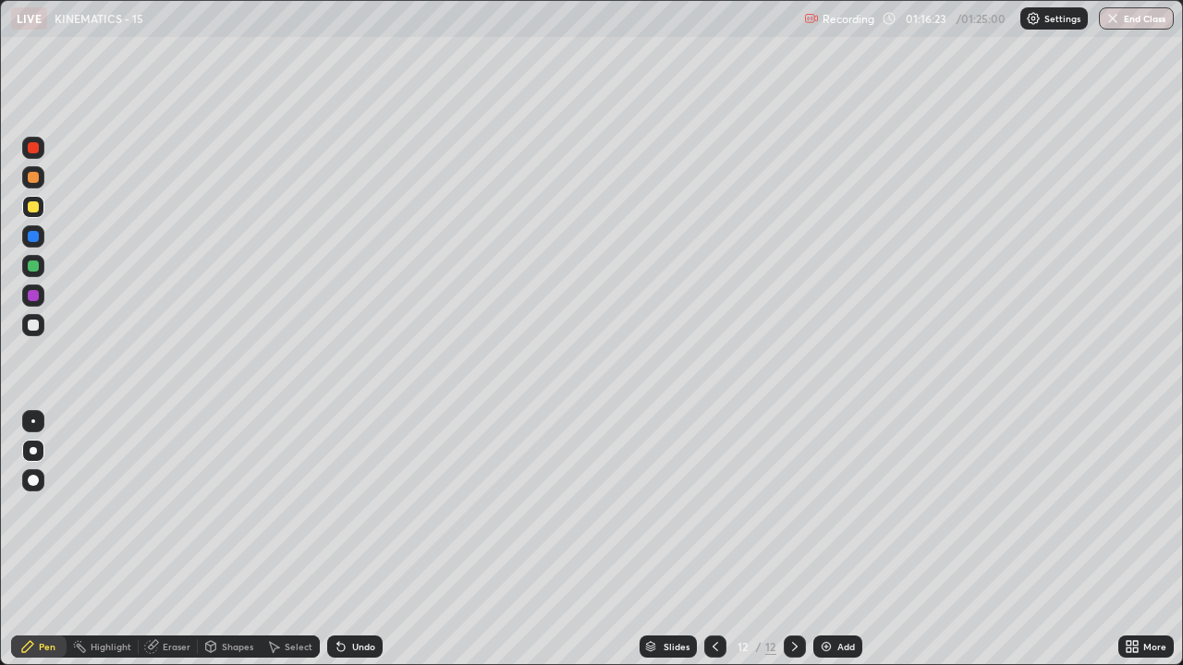
click at [836, 508] on div "Add" at bounding box center [837, 647] width 49 height 22
click at [176, 508] on div "Eraser" at bounding box center [177, 646] width 28 height 9
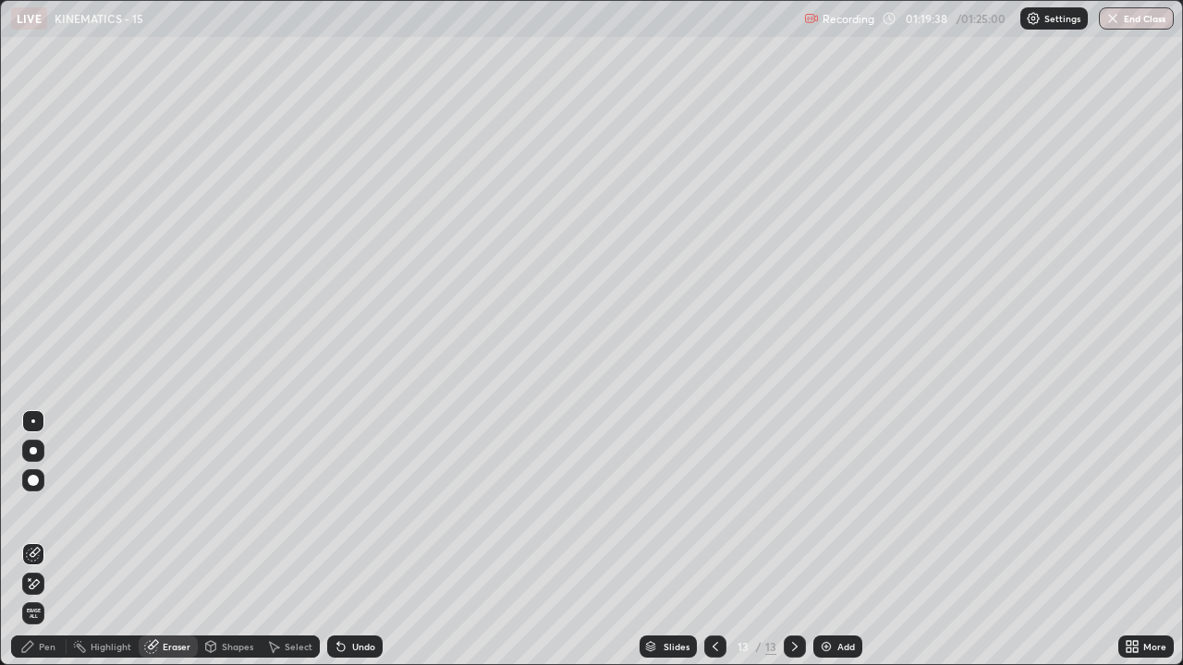
click at [49, 508] on div "Pen" at bounding box center [47, 646] width 17 height 9
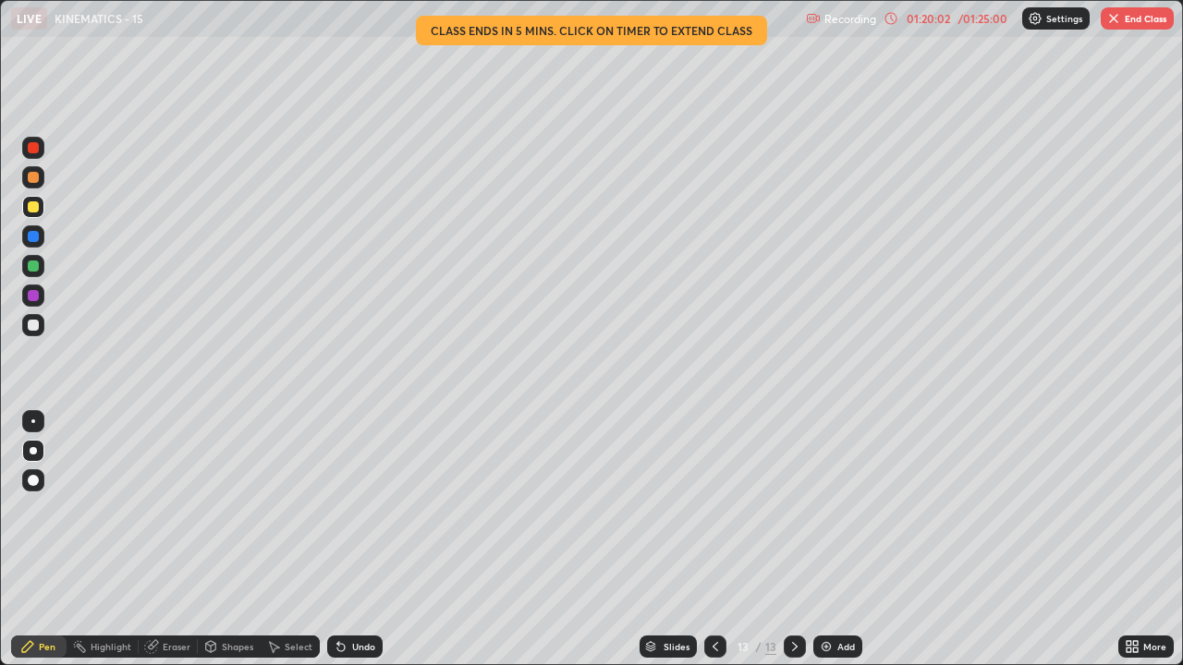
click at [979, 23] on div "/ 01:25:00" at bounding box center [982, 18] width 57 height 11
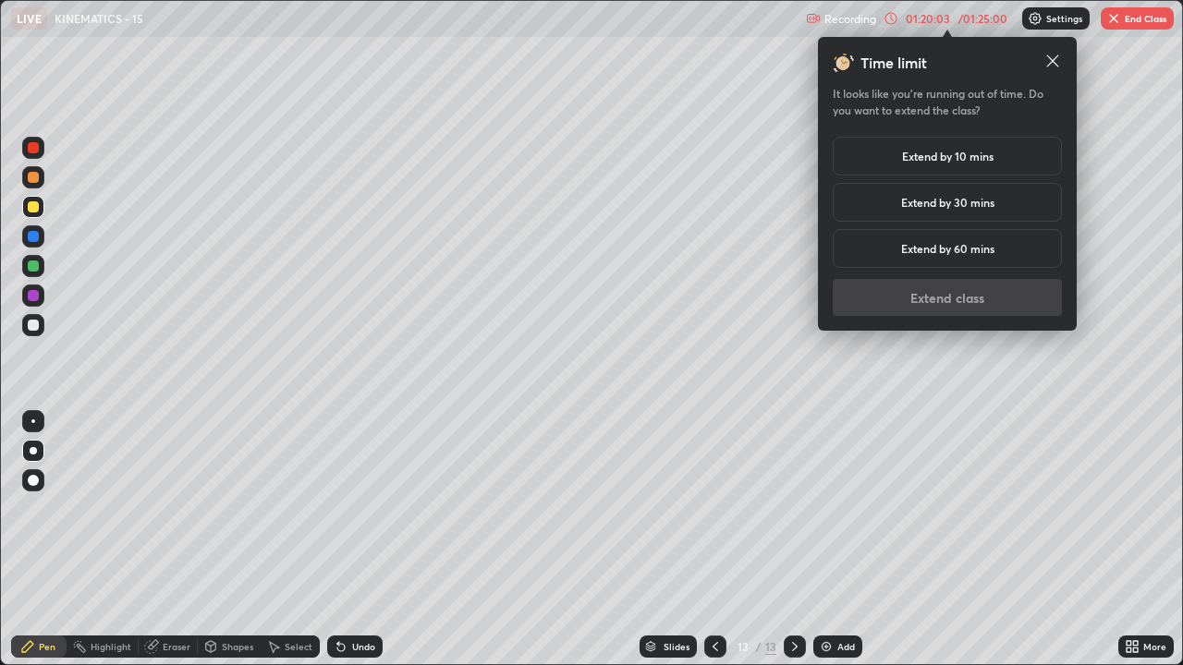
click at [980, 159] on h5 "Extend by 10 mins" at bounding box center [947, 156] width 91 height 17
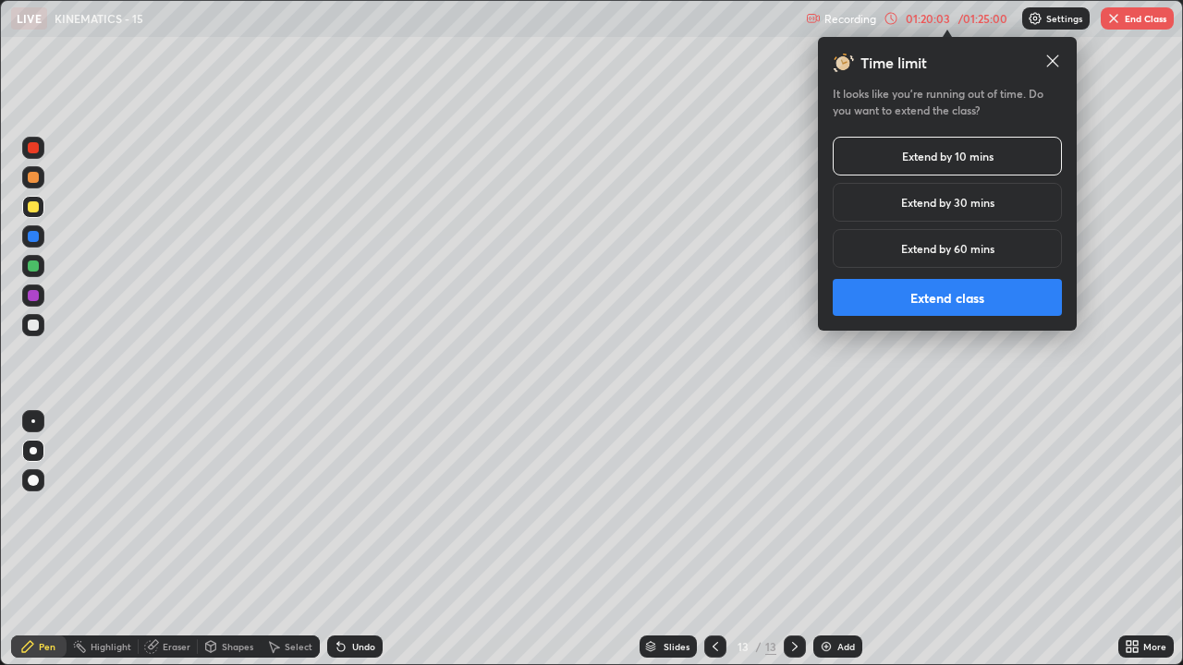
click at [1000, 305] on button "Extend class" at bounding box center [947, 297] width 229 height 37
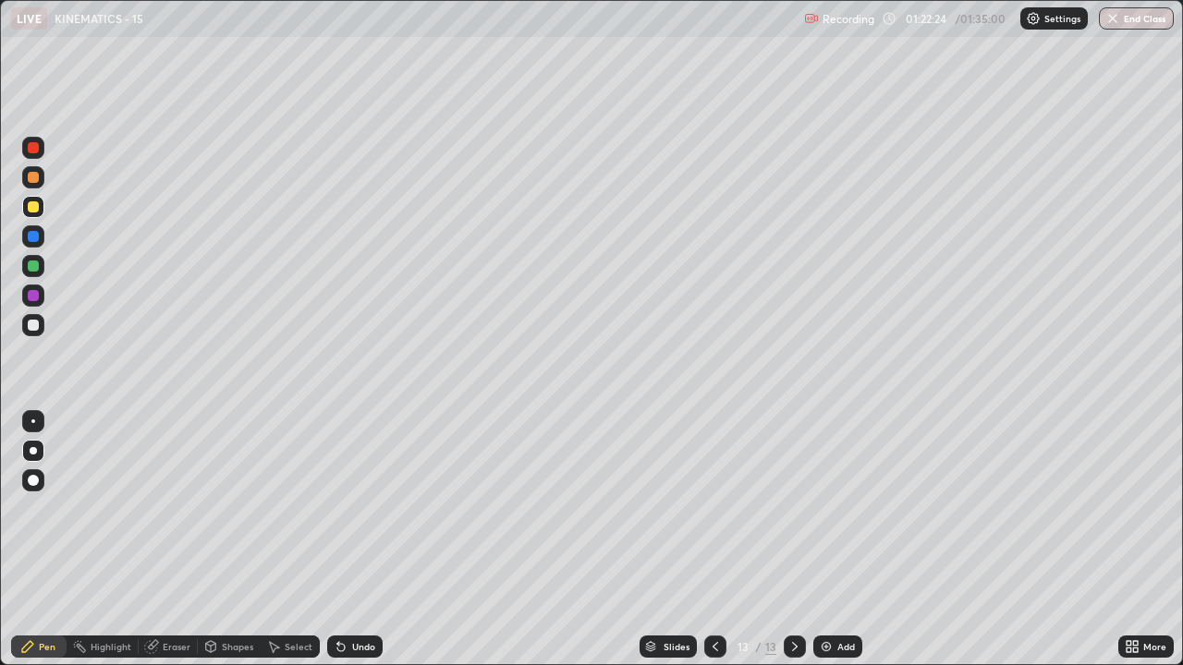
click at [838, 508] on div "Add" at bounding box center [837, 647] width 49 height 22
click at [834, 508] on div "Add" at bounding box center [837, 647] width 49 height 22
click at [837, 508] on div "Add" at bounding box center [846, 646] width 18 height 9
click at [1131, 18] on button "End Class" at bounding box center [1136, 18] width 73 height 22
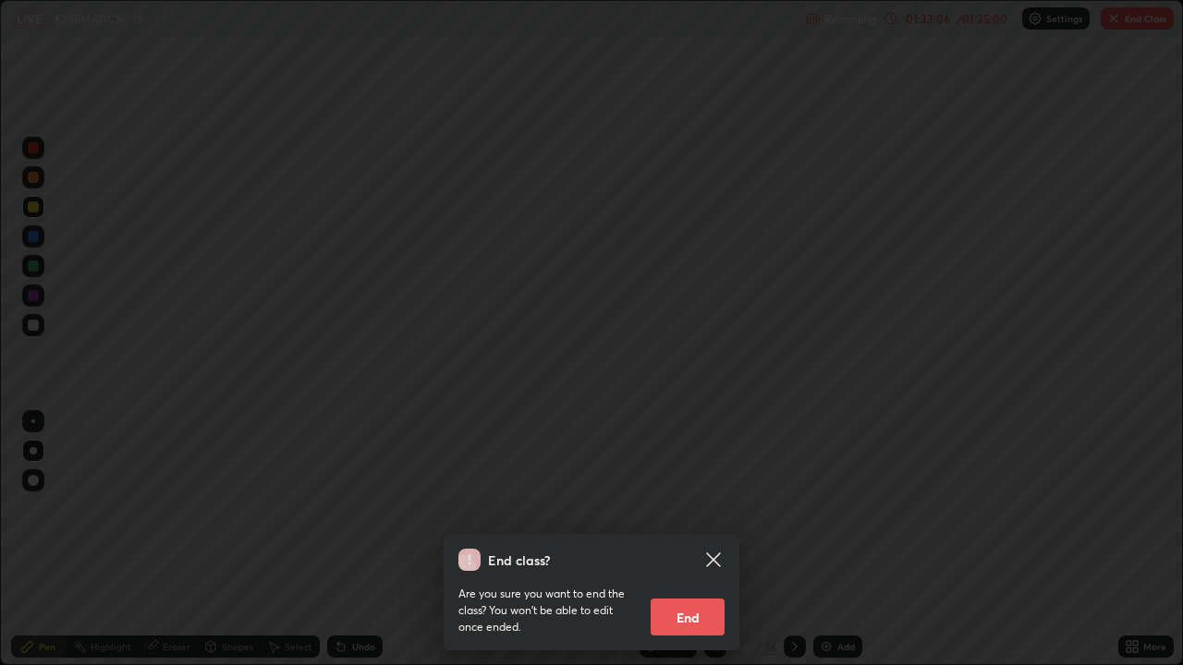
click at [704, 508] on button "End" at bounding box center [688, 617] width 74 height 37
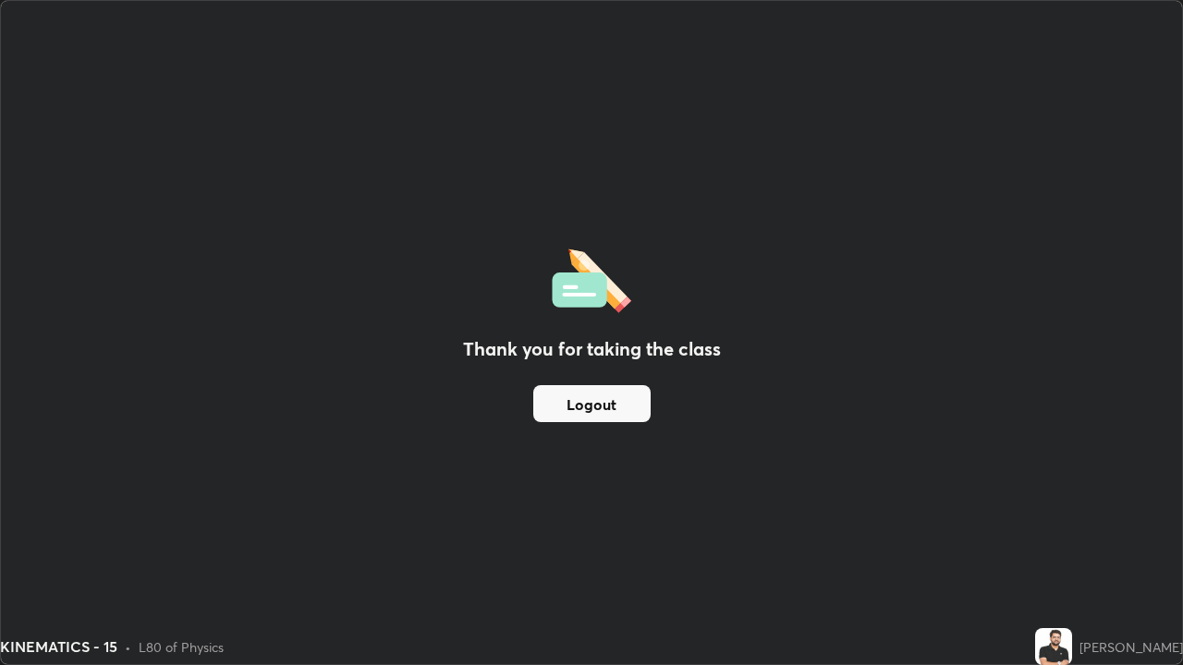
click at [624, 409] on button "Logout" at bounding box center [591, 403] width 117 height 37
